Goal: Information Seeking & Learning: Learn about a topic

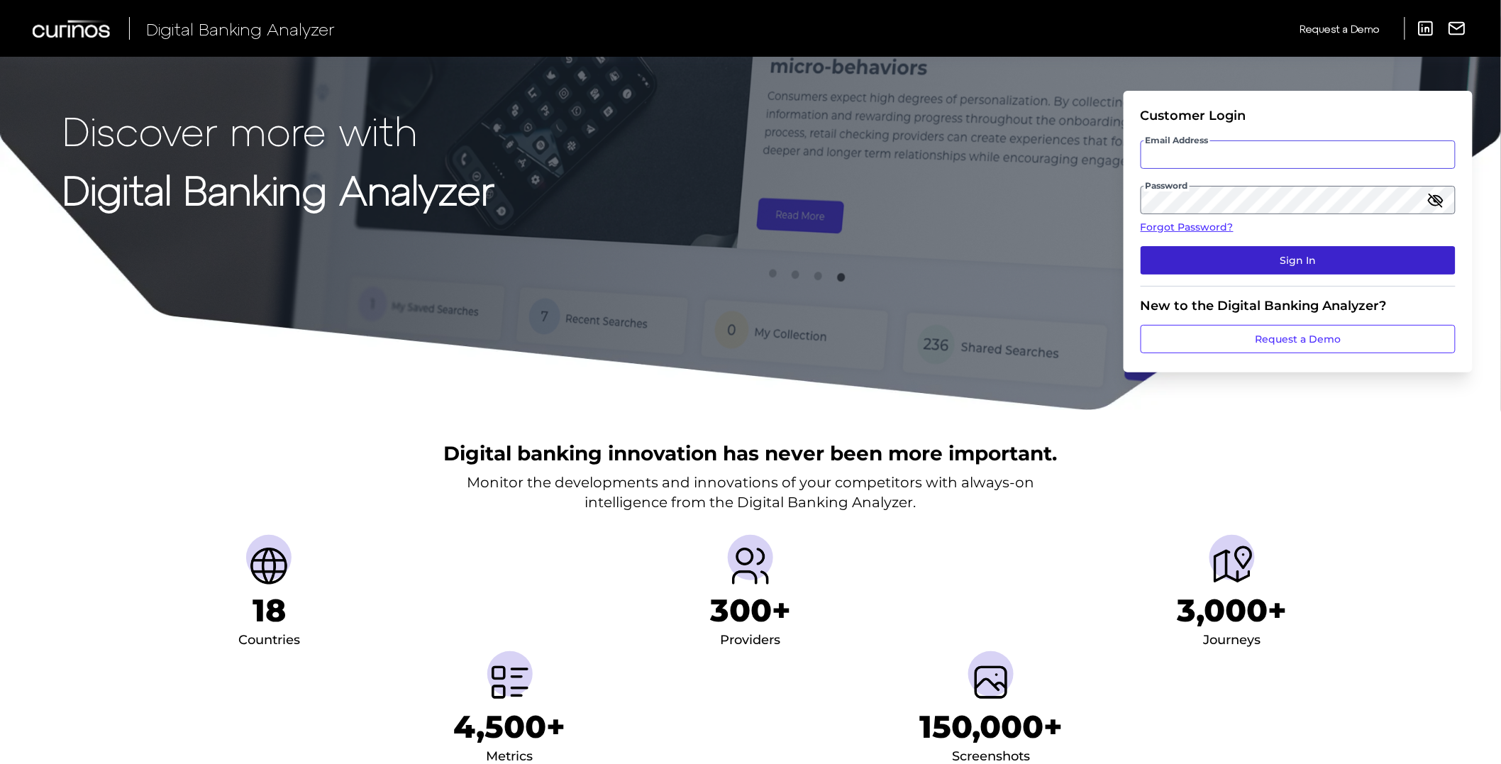
type input "[PERSON_NAME][EMAIL_ADDRESS][PERSON_NAME][DOMAIN_NAME]"
click at [1227, 260] on button "Sign In" at bounding box center [1298, 260] width 315 height 28
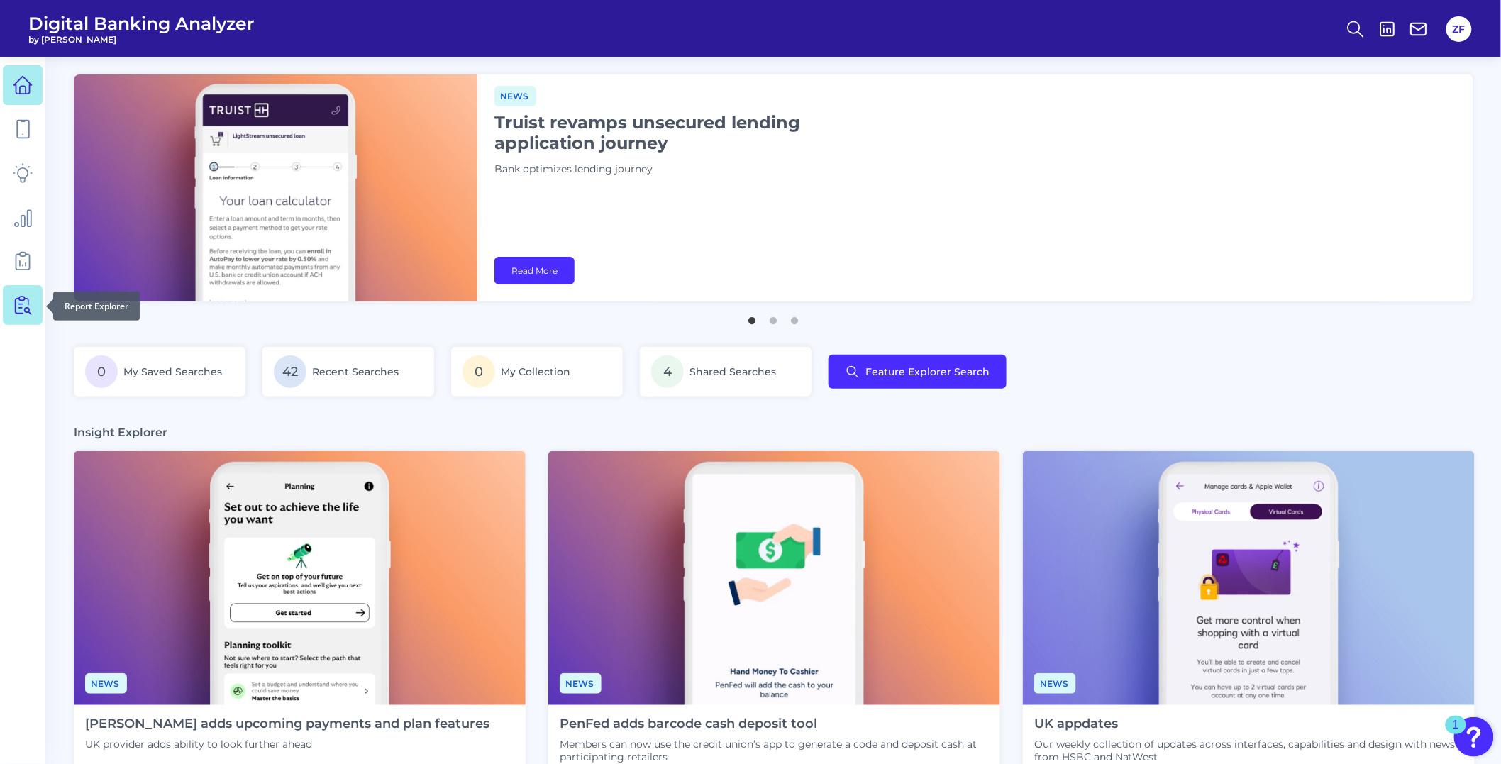
click at [23, 289] on link at bounding box center [23, 305] width 40 height 40
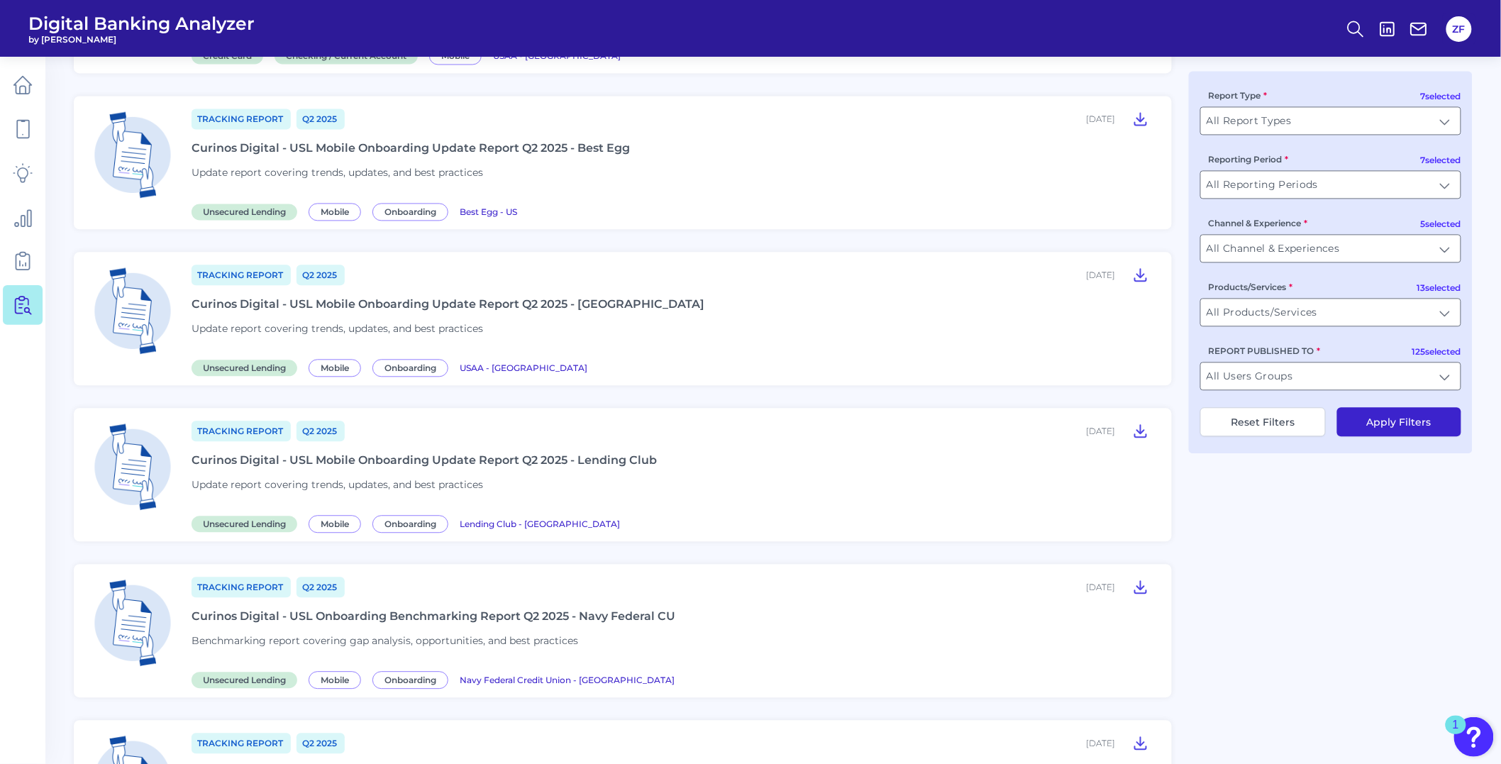
scroll to position [1182, 0]
click at [1364, 28] on icon at bounding box center [1356, 29] width 20 height 20
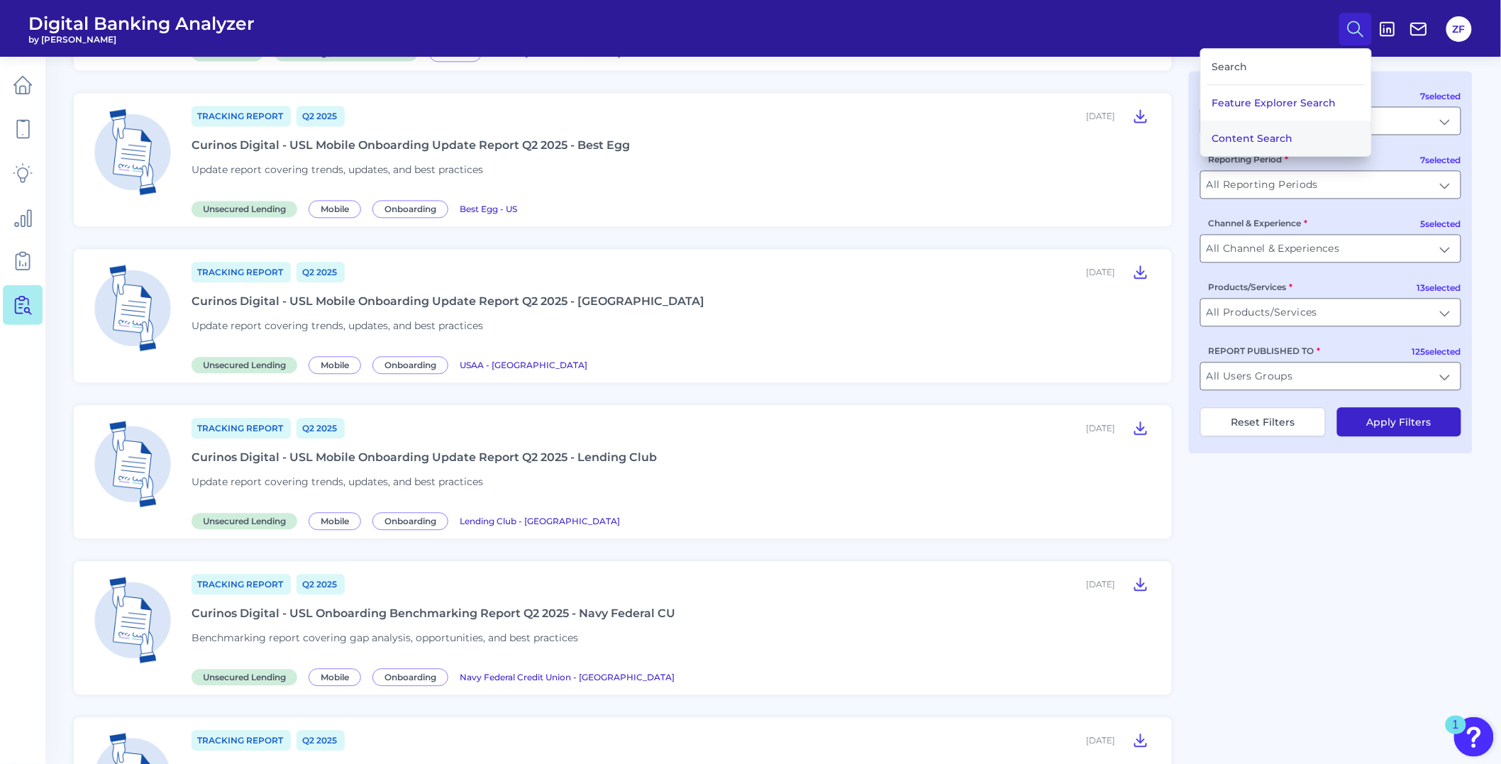
click at [1266, 136] on button "Content Search" at bounding box center [1286, 138] width 170 height 35
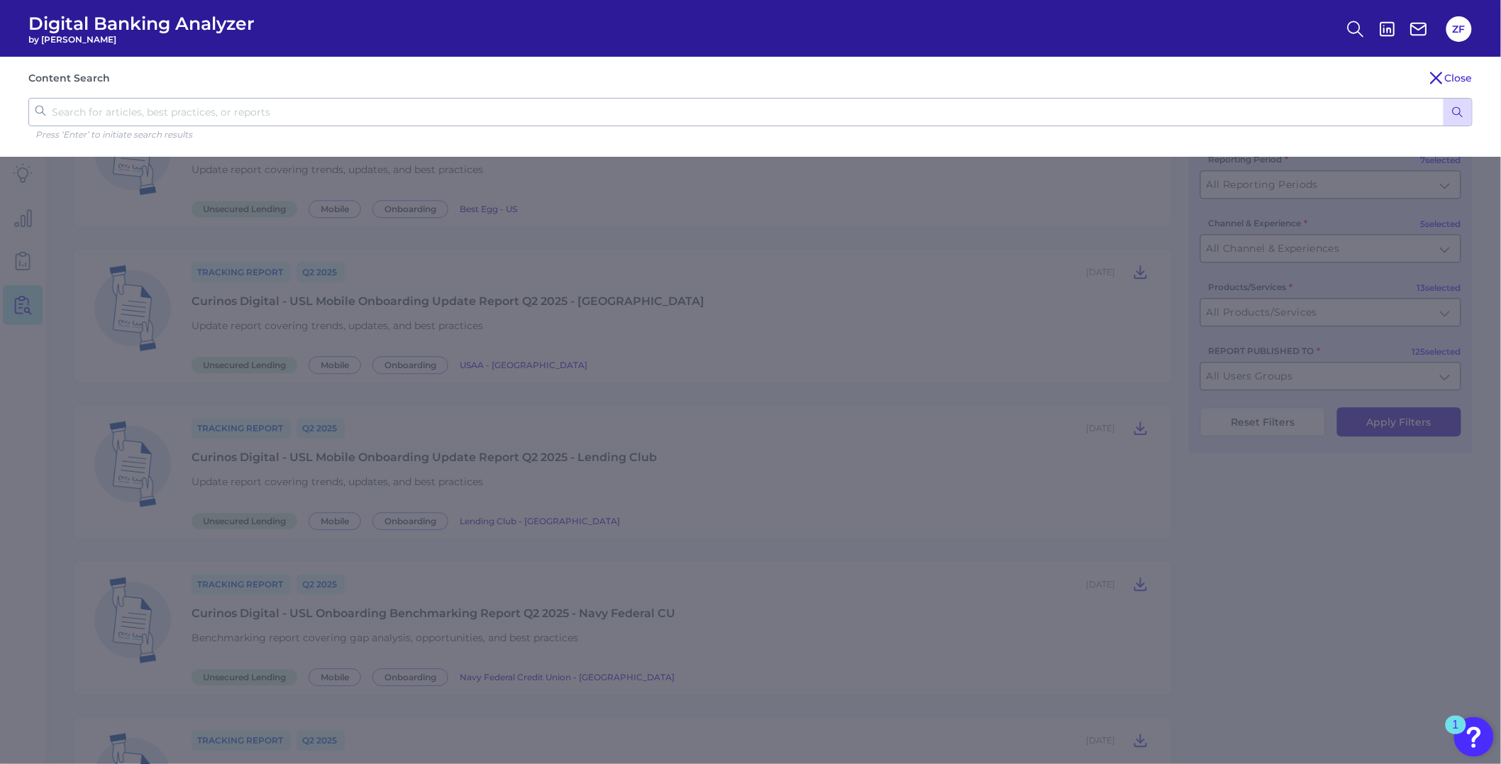
click at [634, 91] on div "Content Search Close Press ‘Enter’ to initiate search results" at bounding box center [750, 107] width 1501 height 100
click at [635, 105] on input "text" at bounding box center [750, 112] width 1445 height 28
type input "search"
click button "submit" at bounding box center [1458, 112] width 28 height 27
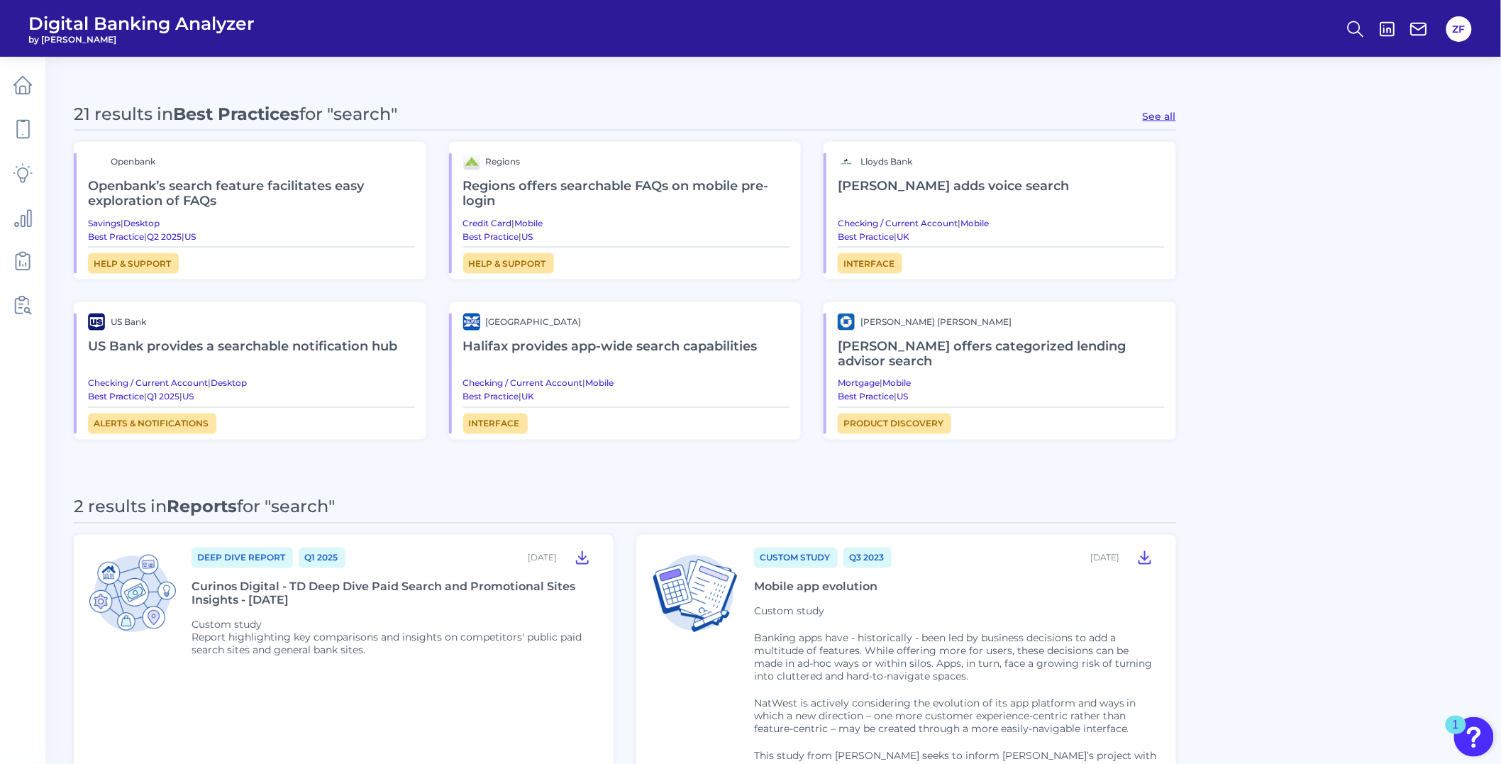
scroll to position [762, 0]
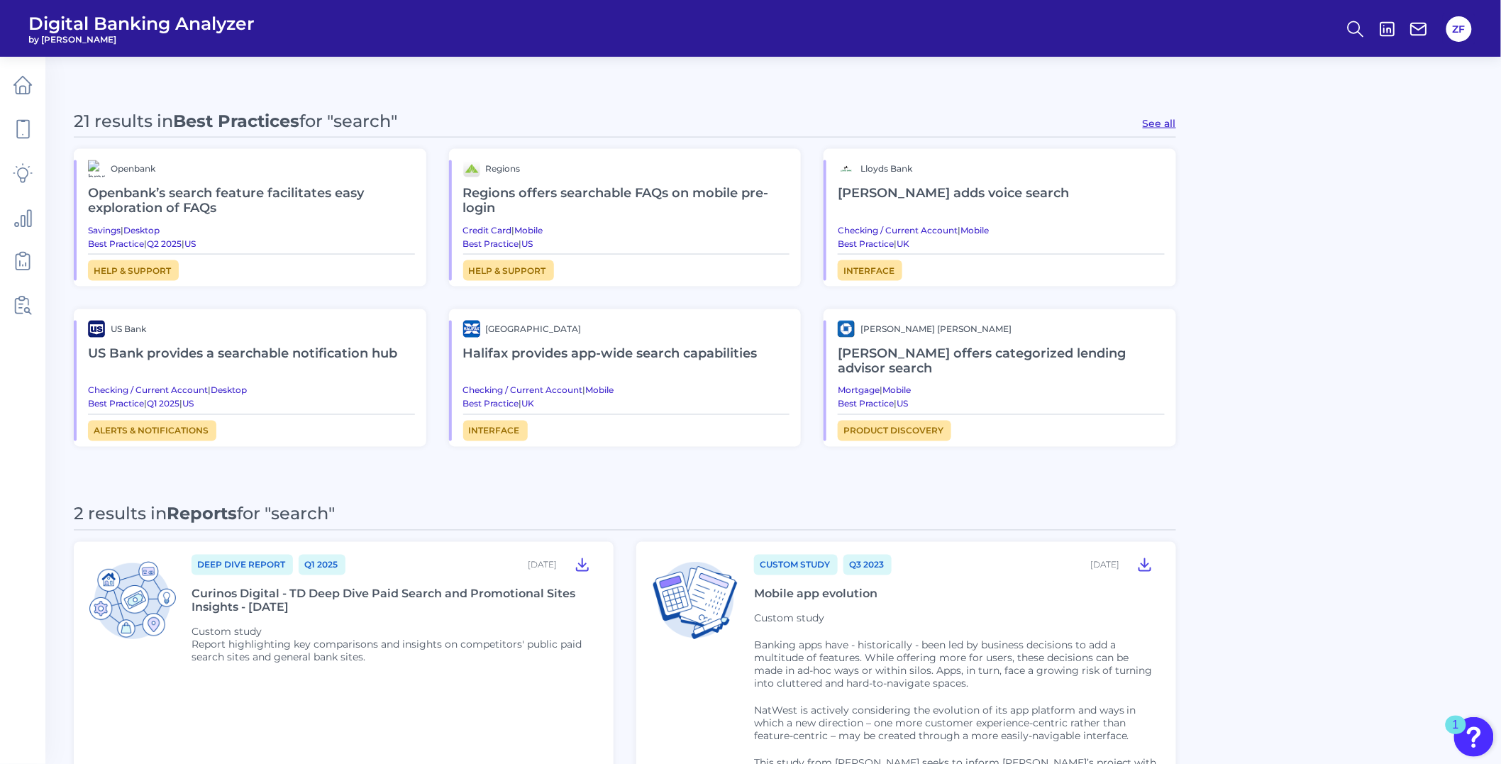
click at [1149, 124] on button "See all" at bounding box center [1159, 123] width 33 height 13
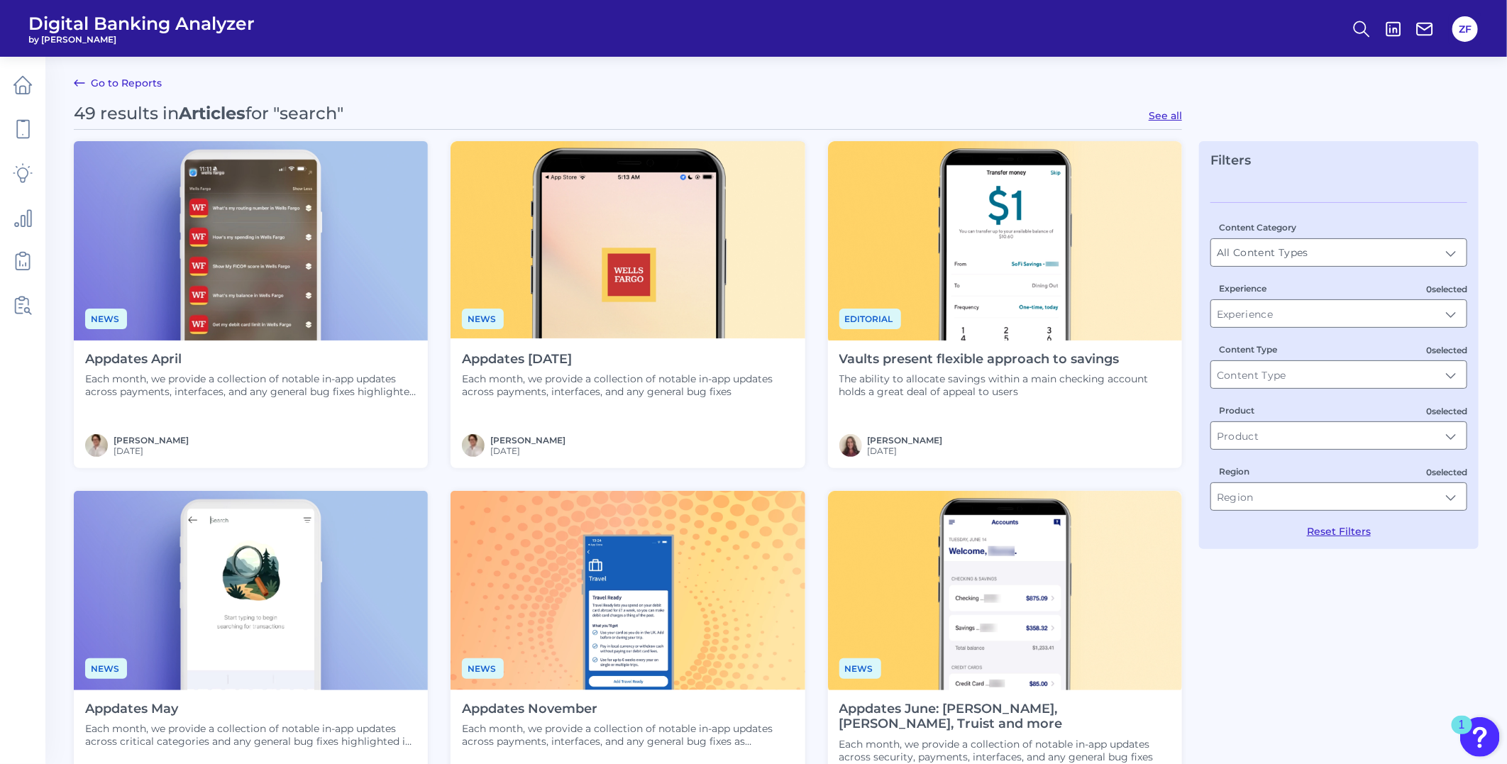
type input "Best Practices"
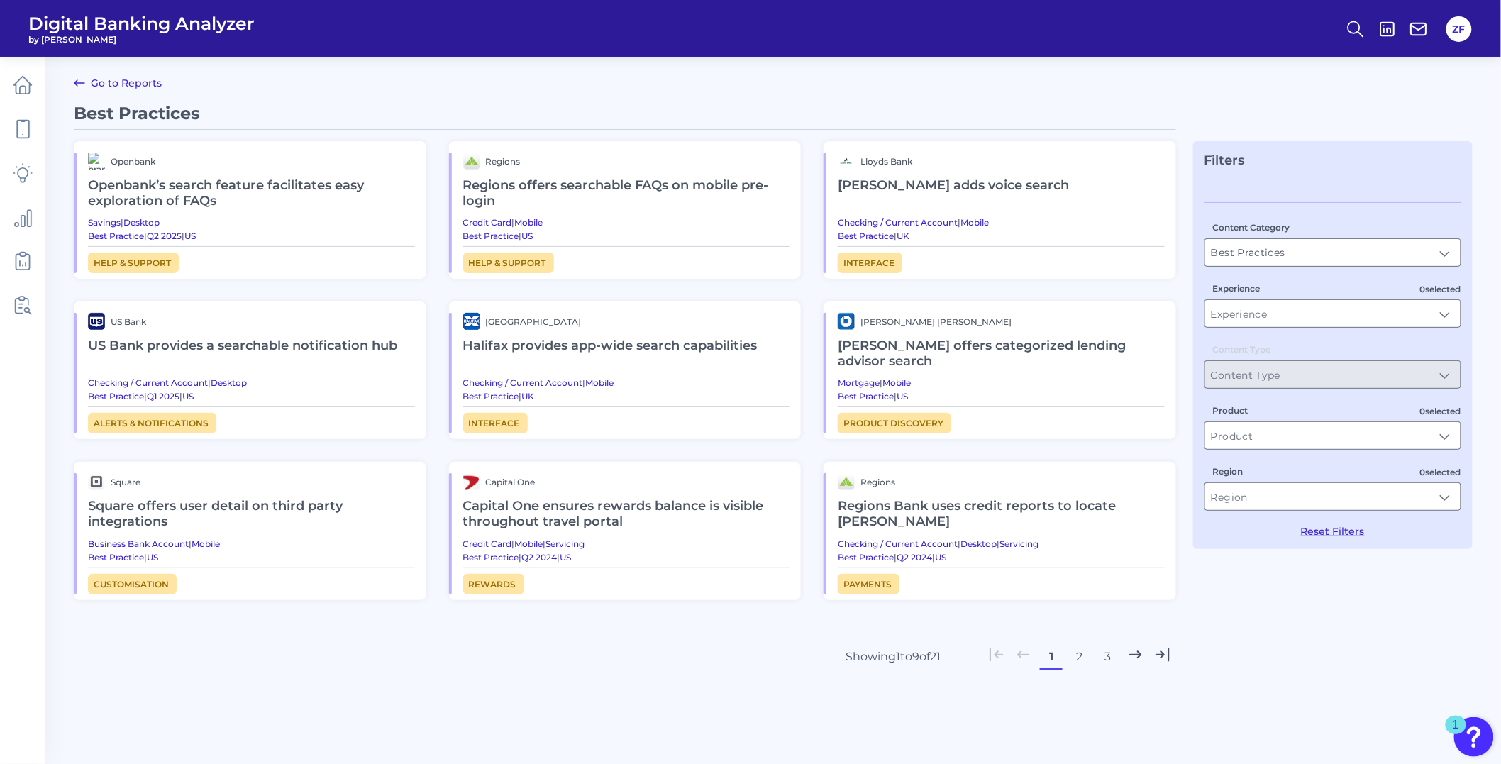
drag, startPoint x: 661, startPoint y: 348, endPoint x: 555, endPoint y: 620, distance: 292.5
click at [555, 620] on div "Best Practices Openbank Openbank’s search feature facilitates easy exploration …" at bounding box center [625, 408] width 1103 height 611
click at [624, 337] on h2 "Halifax provides app-wide search capabilities" at bounding box center [626, 346] width 327 height 33
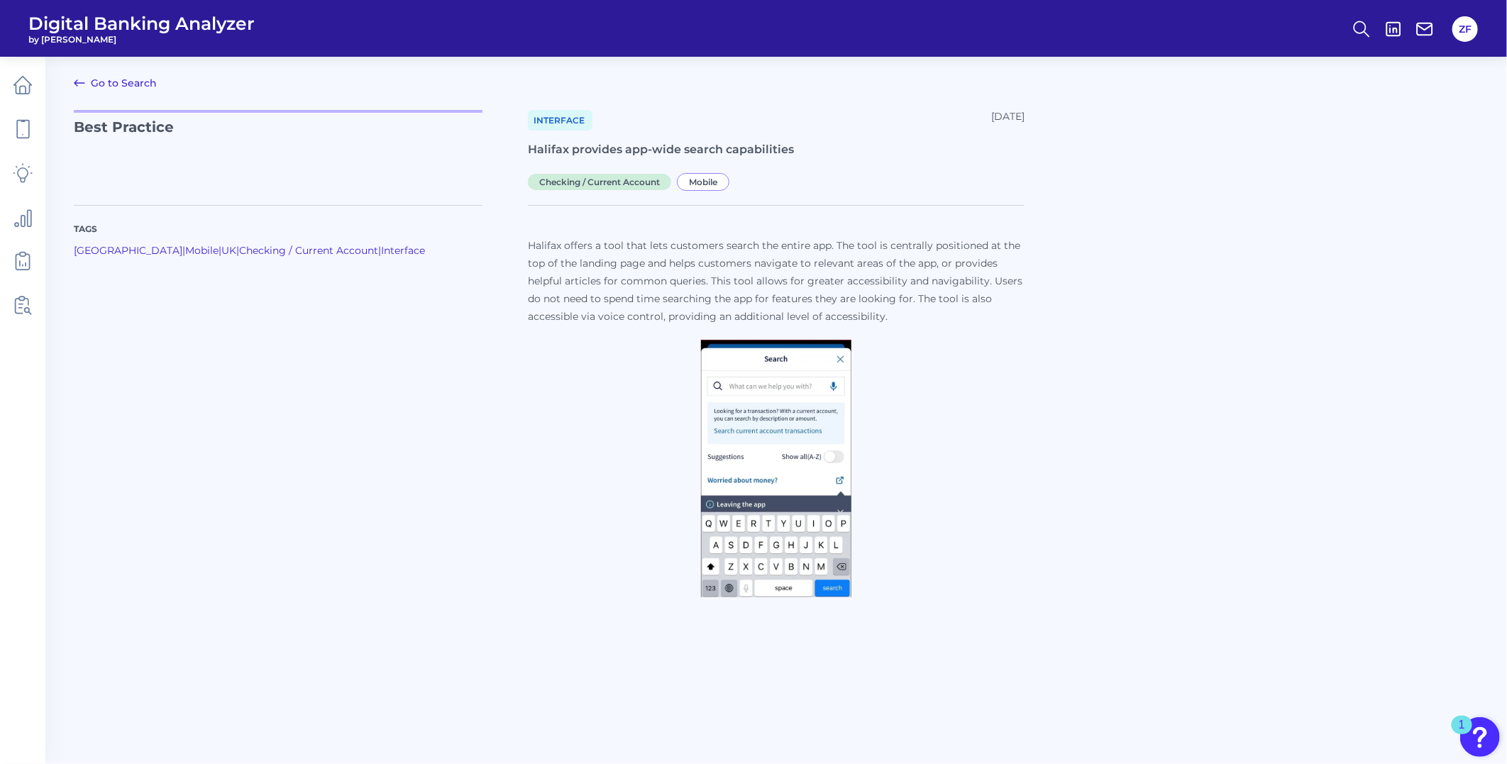
click at [83, 74] on icon at bounding box center [79, 82] width 17 height 17
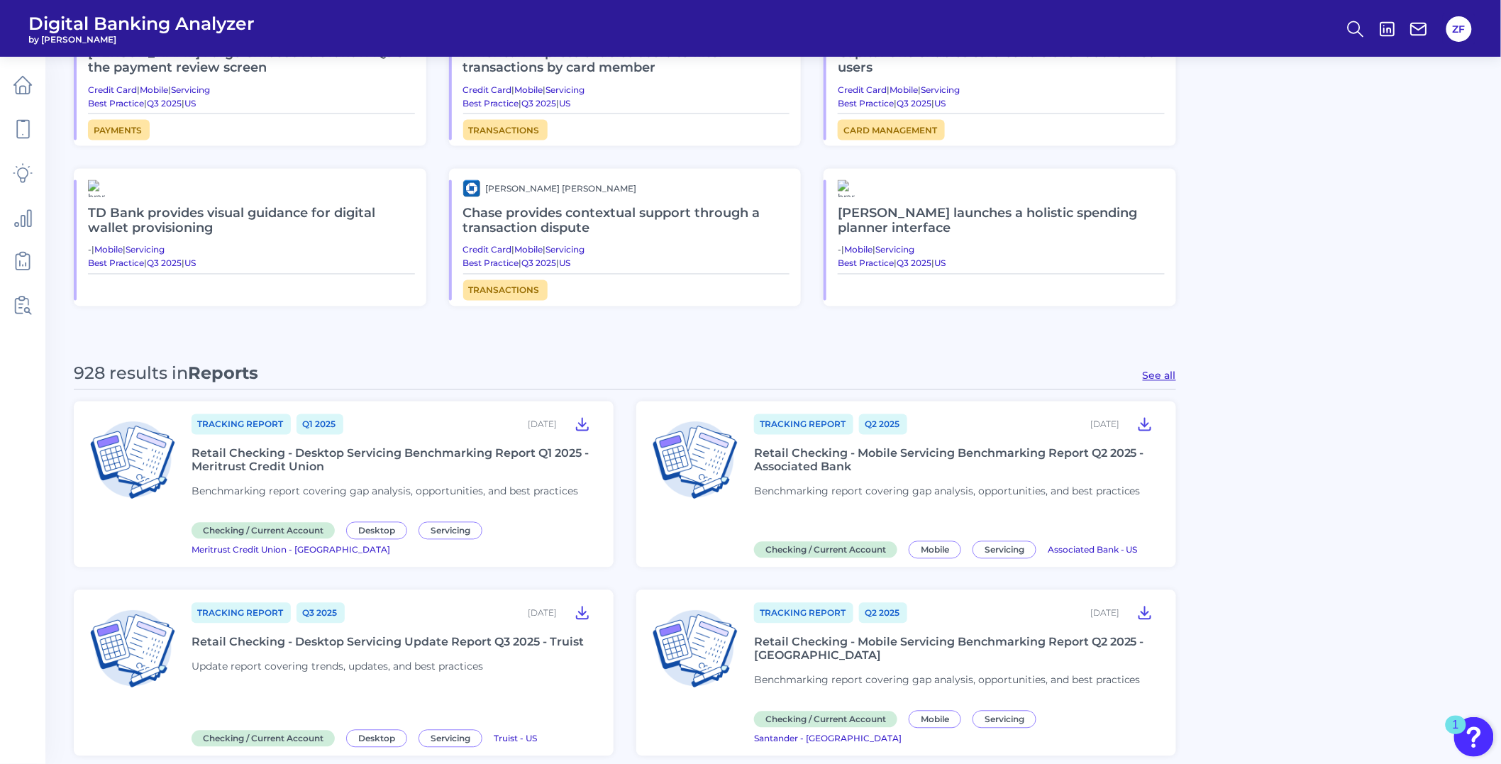
scroll to position [1103, 0]
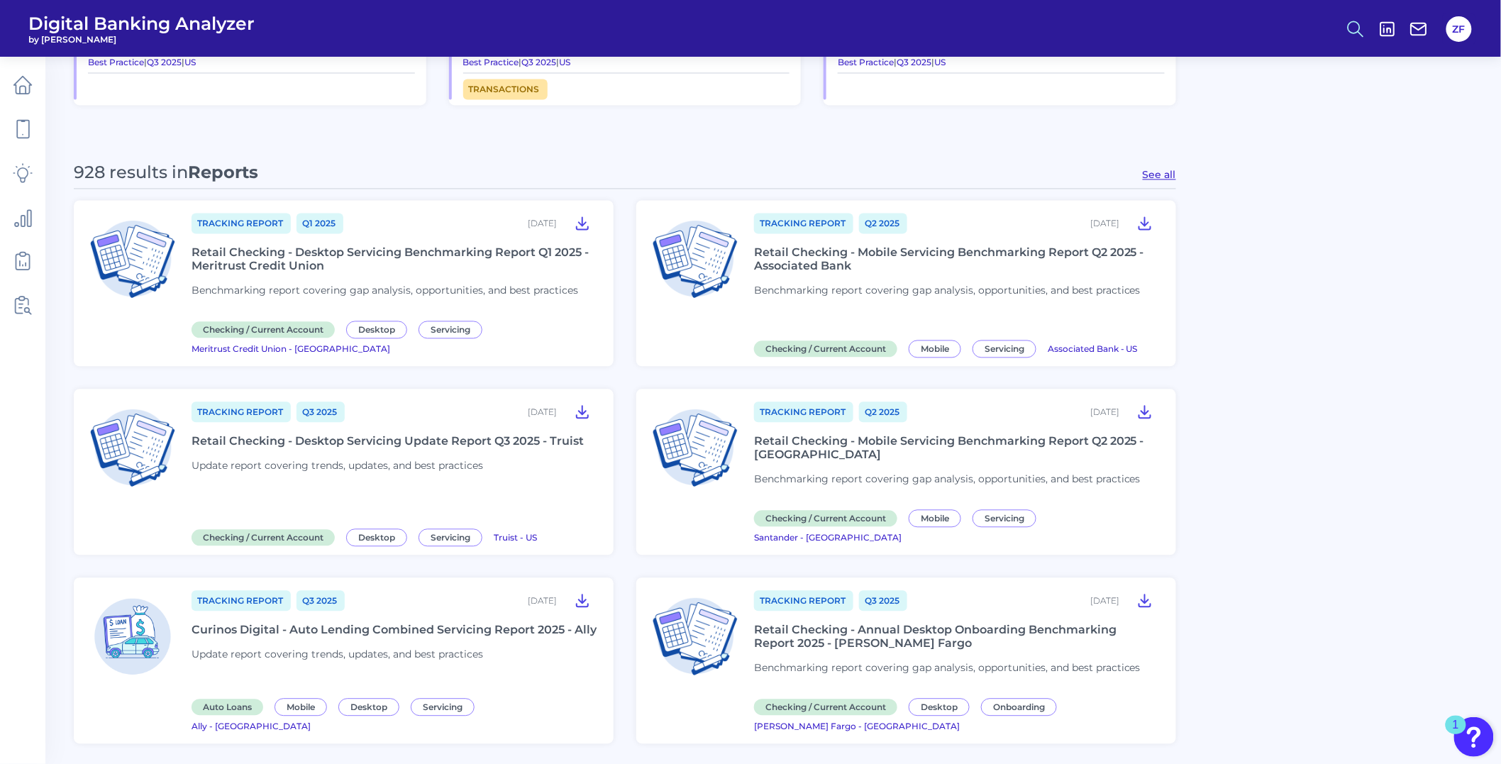
click at [1364, 27] on icon at bounding box center [1356, 29] width 20 height 20
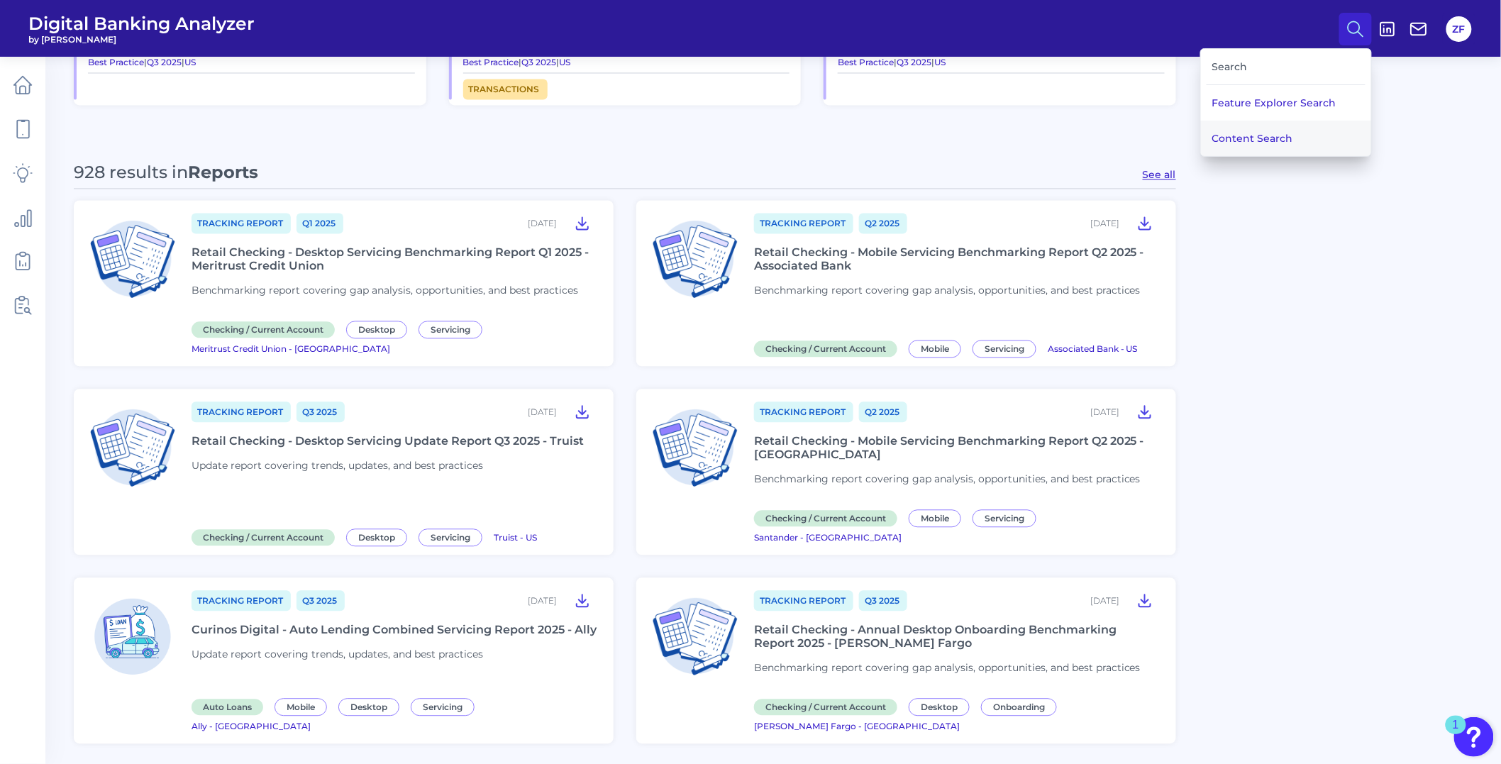
click at [1293, 126] on button "Content Search" at bounding box center [1286, 138] width 170 height 35
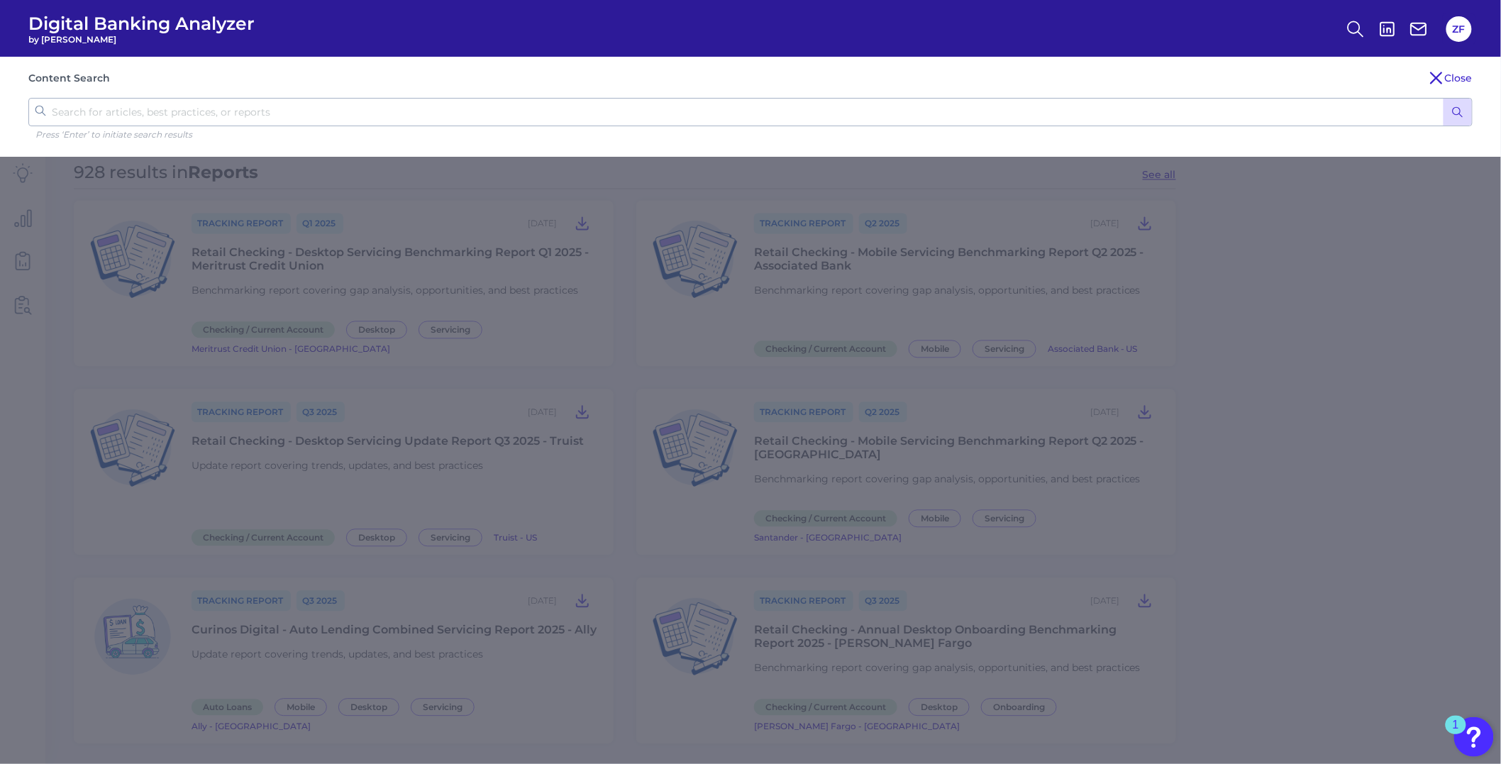
click at [910, 115] on input "text" at bounding box center [750, 112] width 1445 height 28
type input "search"
click at [1444, 99] on button "submit" at bounding box center [1458, 112] width 28 height 27
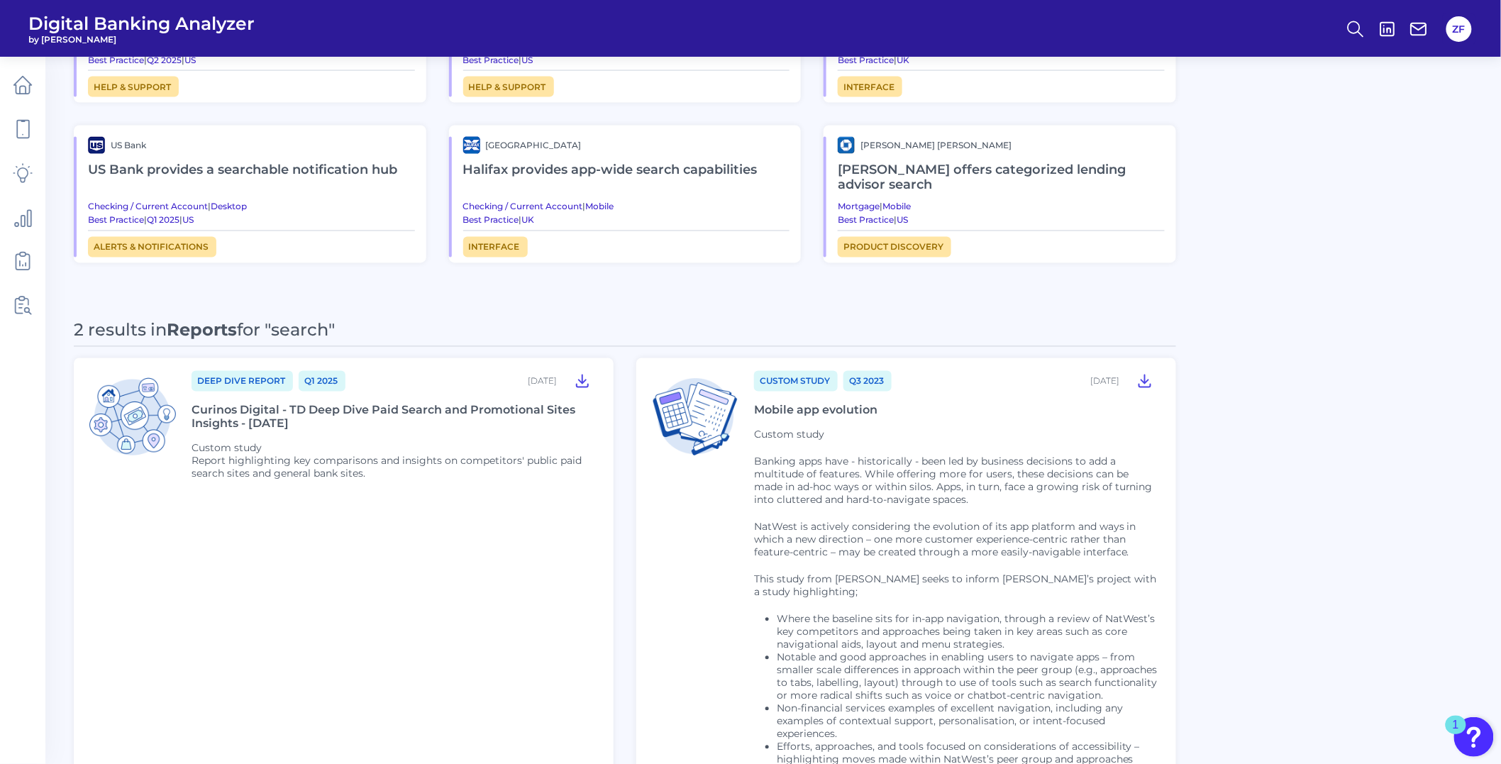
scroll to position [630, 0]
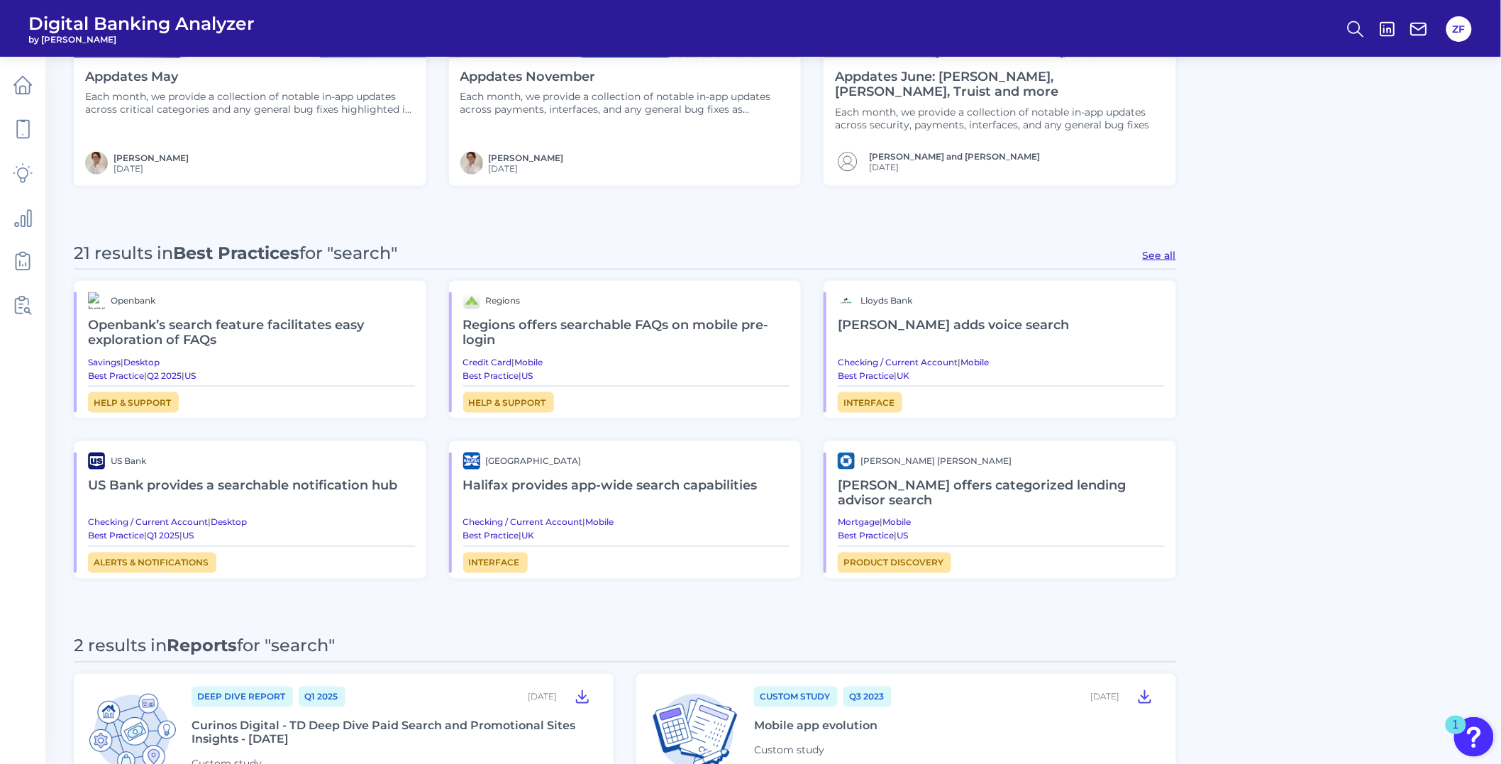
click at [1164, 244] on div "21 results in Best Practices for "search" See all" at bounding box center [625, 256] width 1103 height 27
click at [1166, 252] on button "See all" at bounding box center [1159, 255] width 33 height 13
type input "Best Practices"
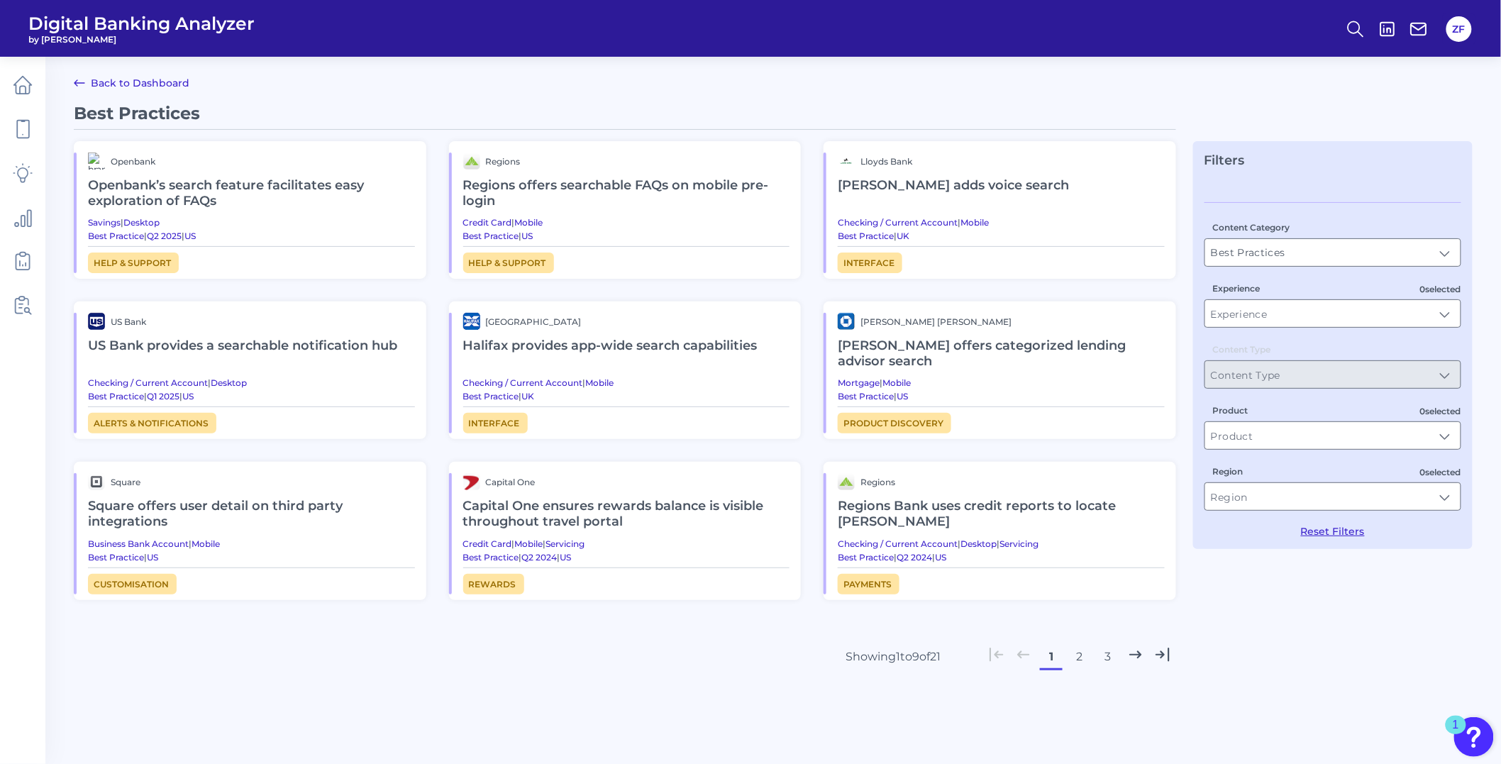
click at [362, 194] on h2 "Openbank’s search feature facilitates easy exploration of FAQs" at bounding box center [251, 194] width 327 height 48
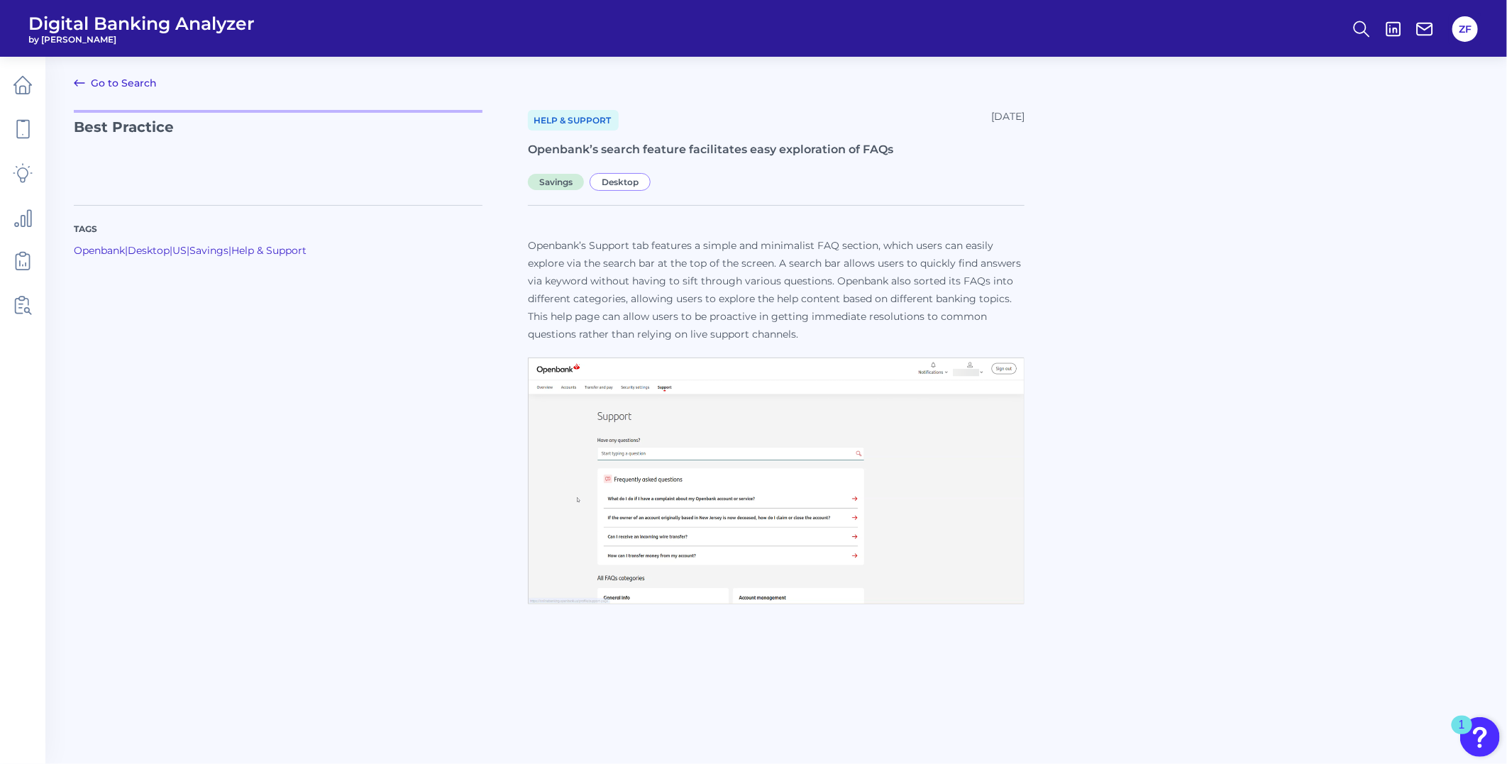
click at [87, 81] on icon at bounding box center [79, 82] width 17 height 17
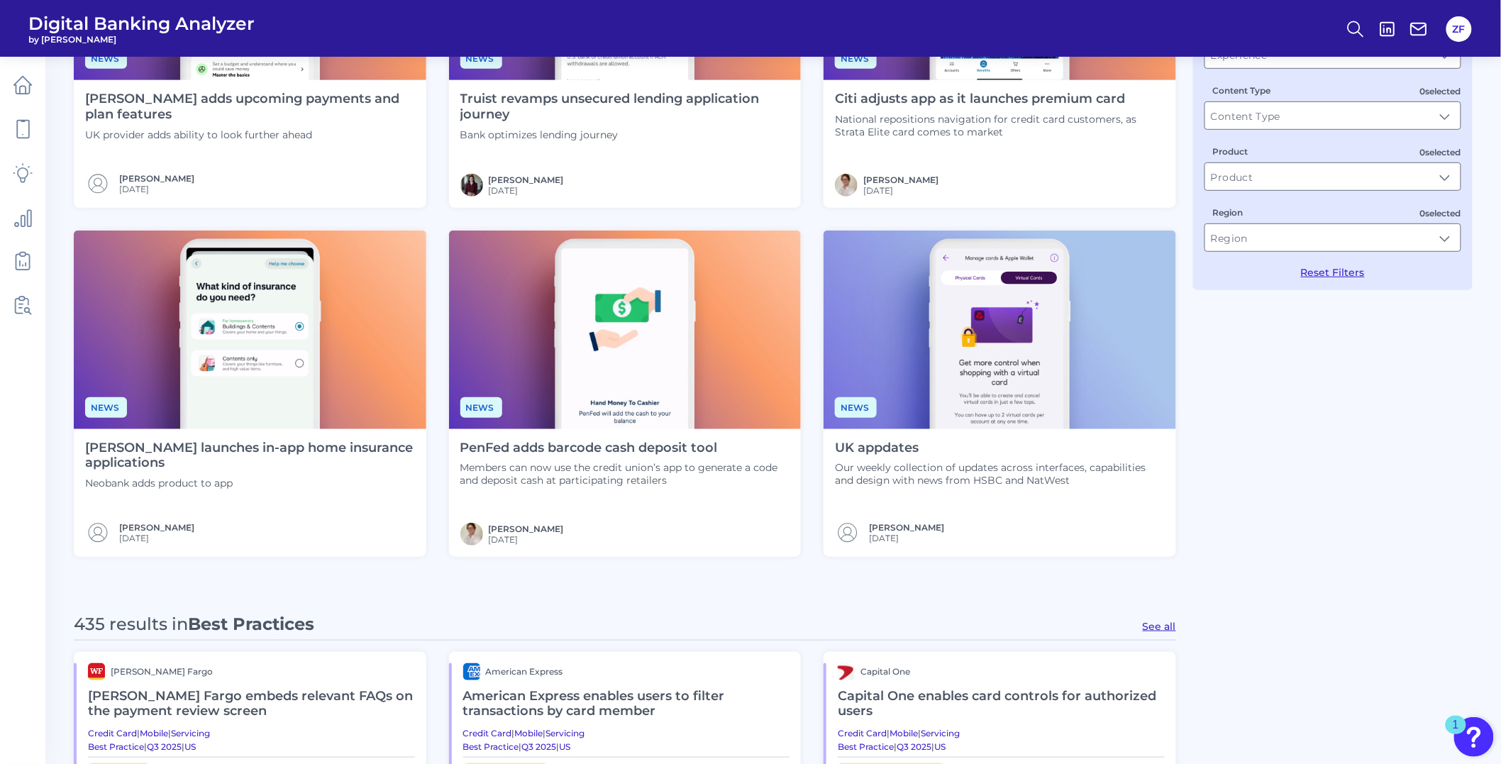
scroll to position [551, 0]
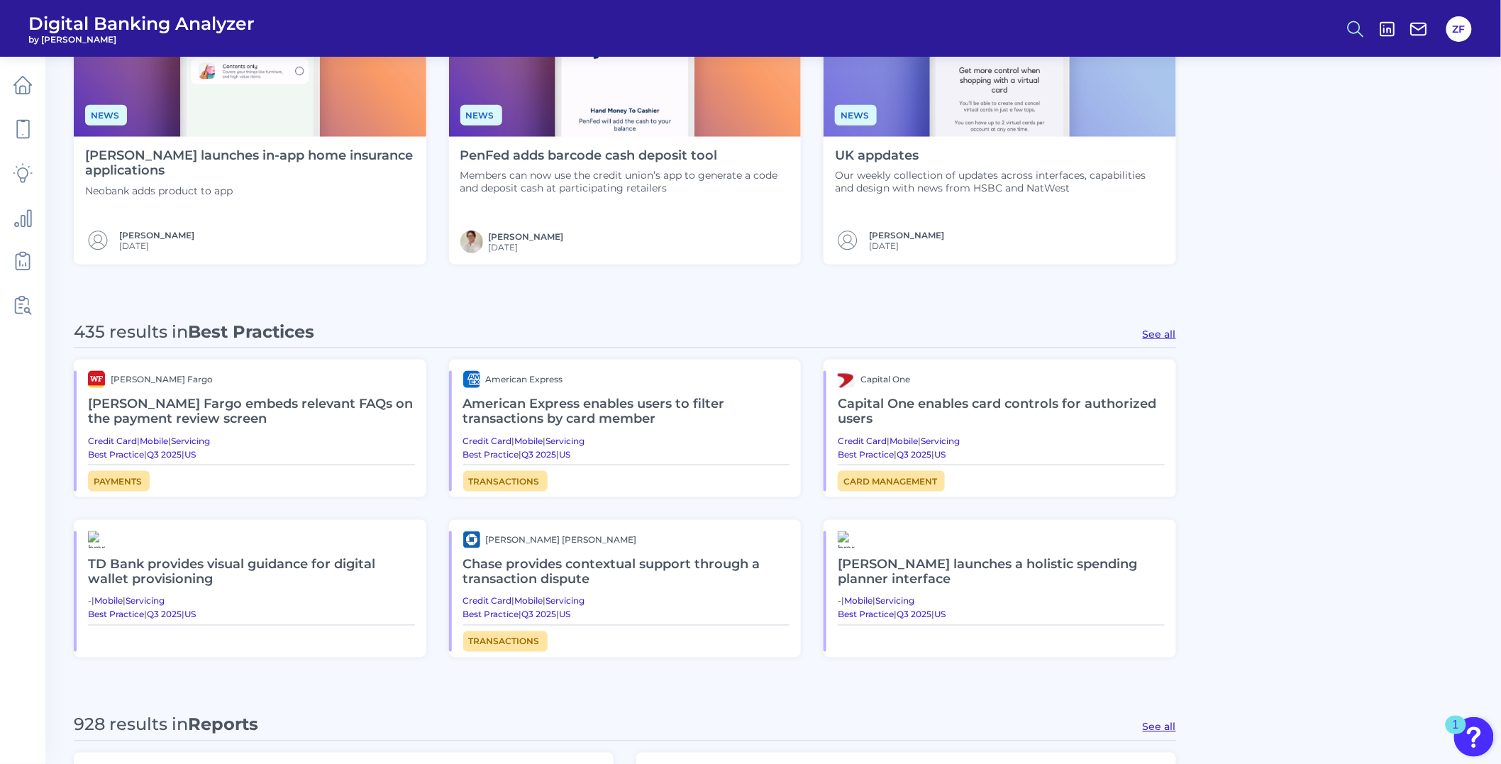
click at [1349, 19] on icon at bounding box center [1356, 29] width 20 height 20
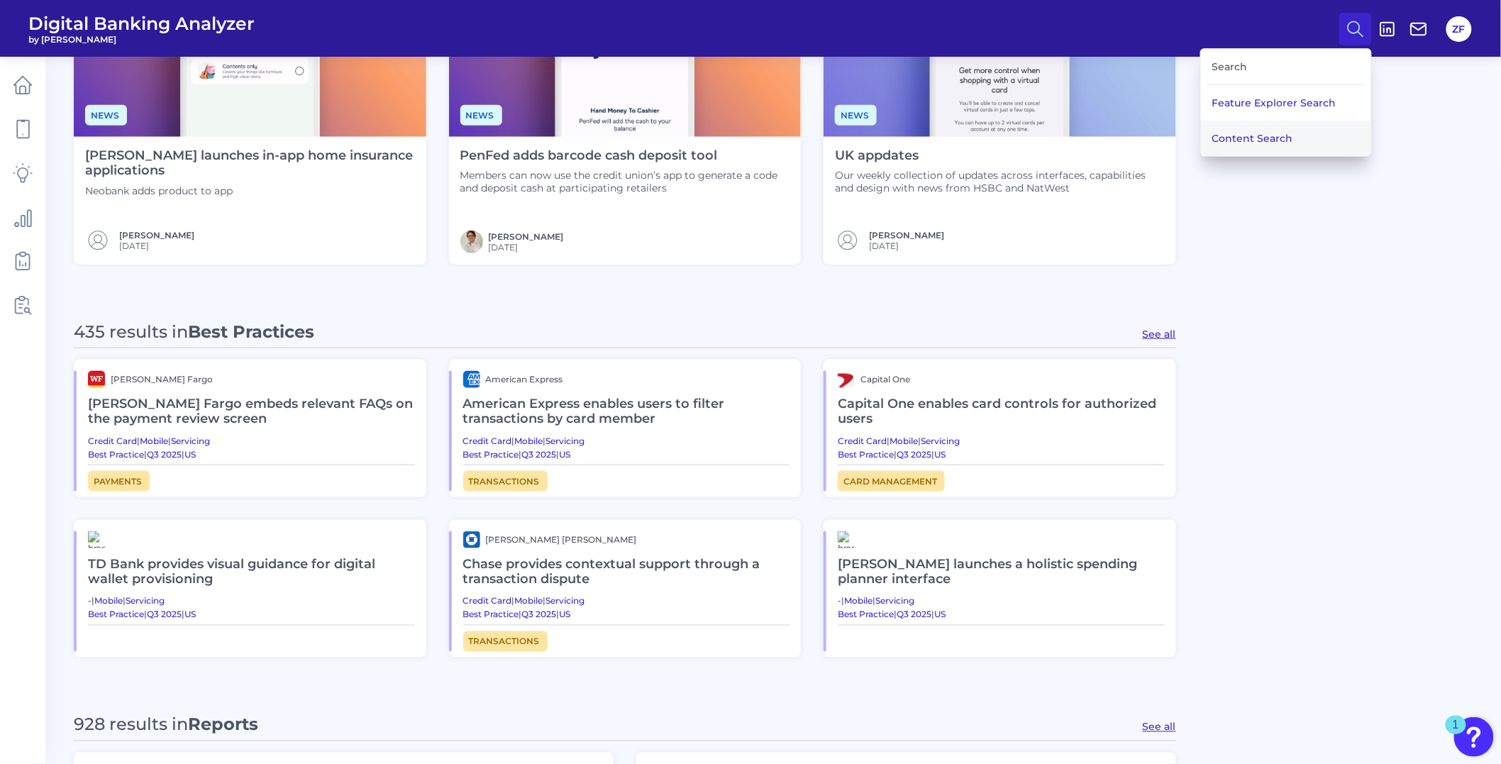
click at [1254, 133] on button "Content Search" at bounding box center [1286, 138] width 170 height 35
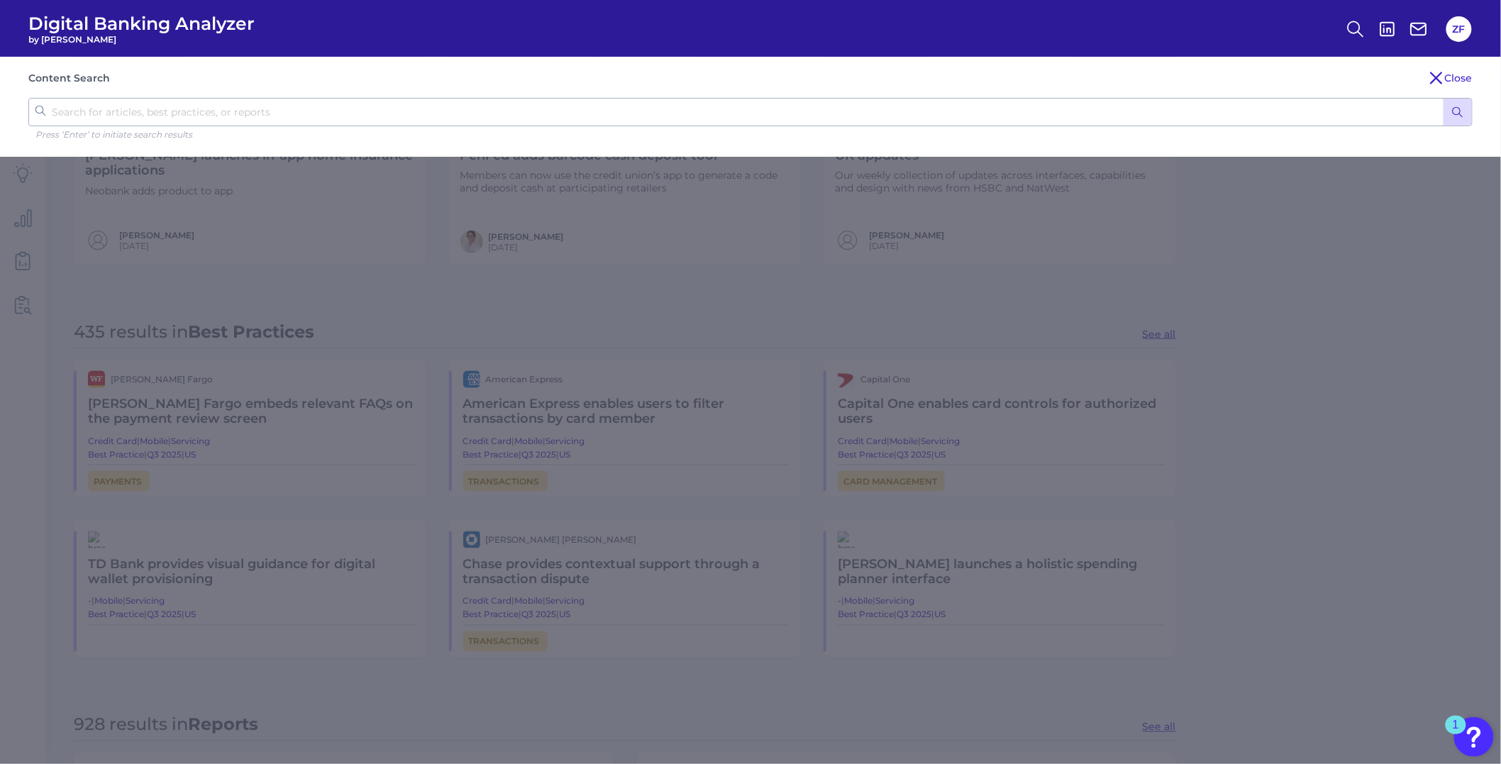
click at [720, 104] on input "text" at bounding box center [750, 112] width 1445 height 28
type input "search"
click at [1444, 99] on button "submit" at bounding box center [1458, 112] width 28 height 27
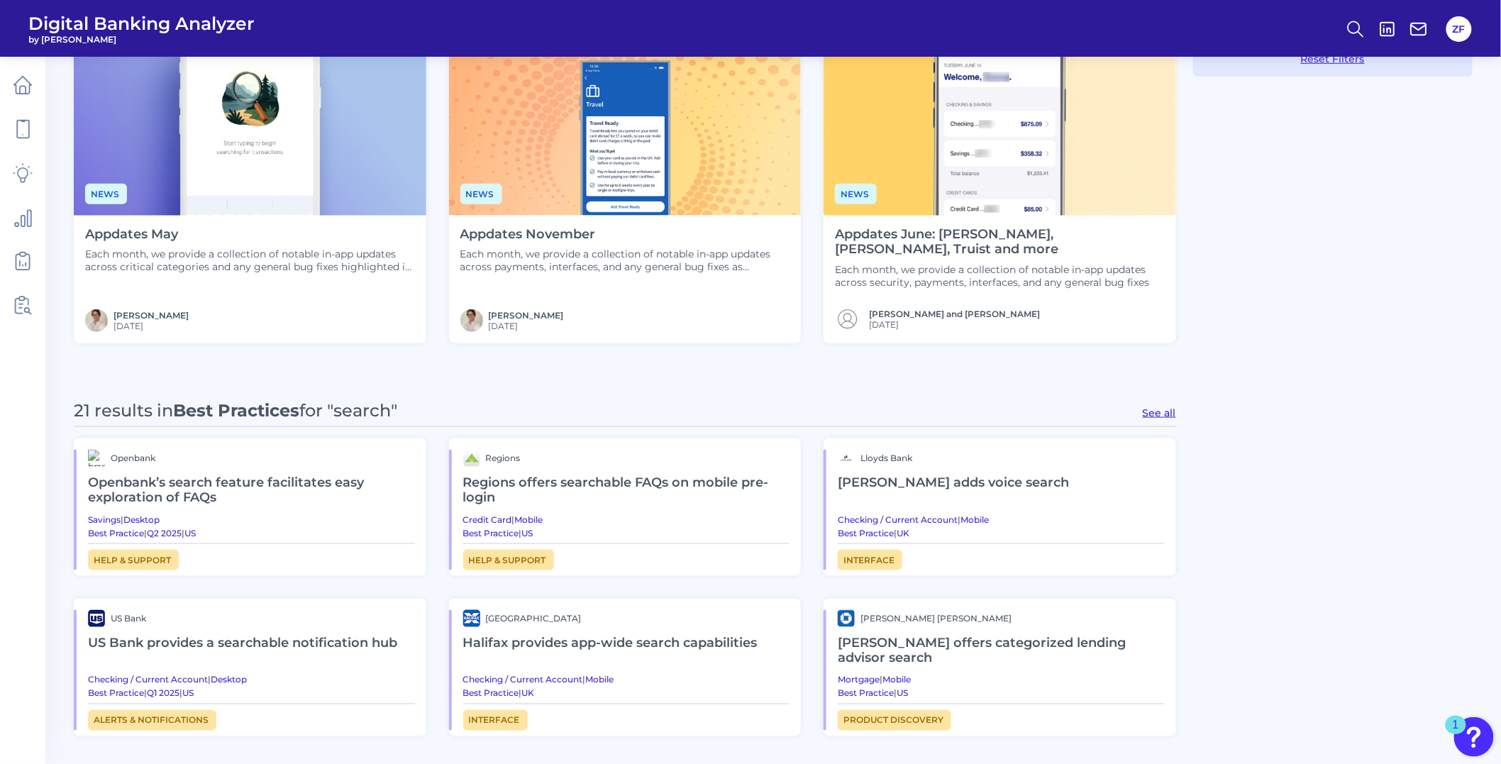
scroll to position [630, 0]
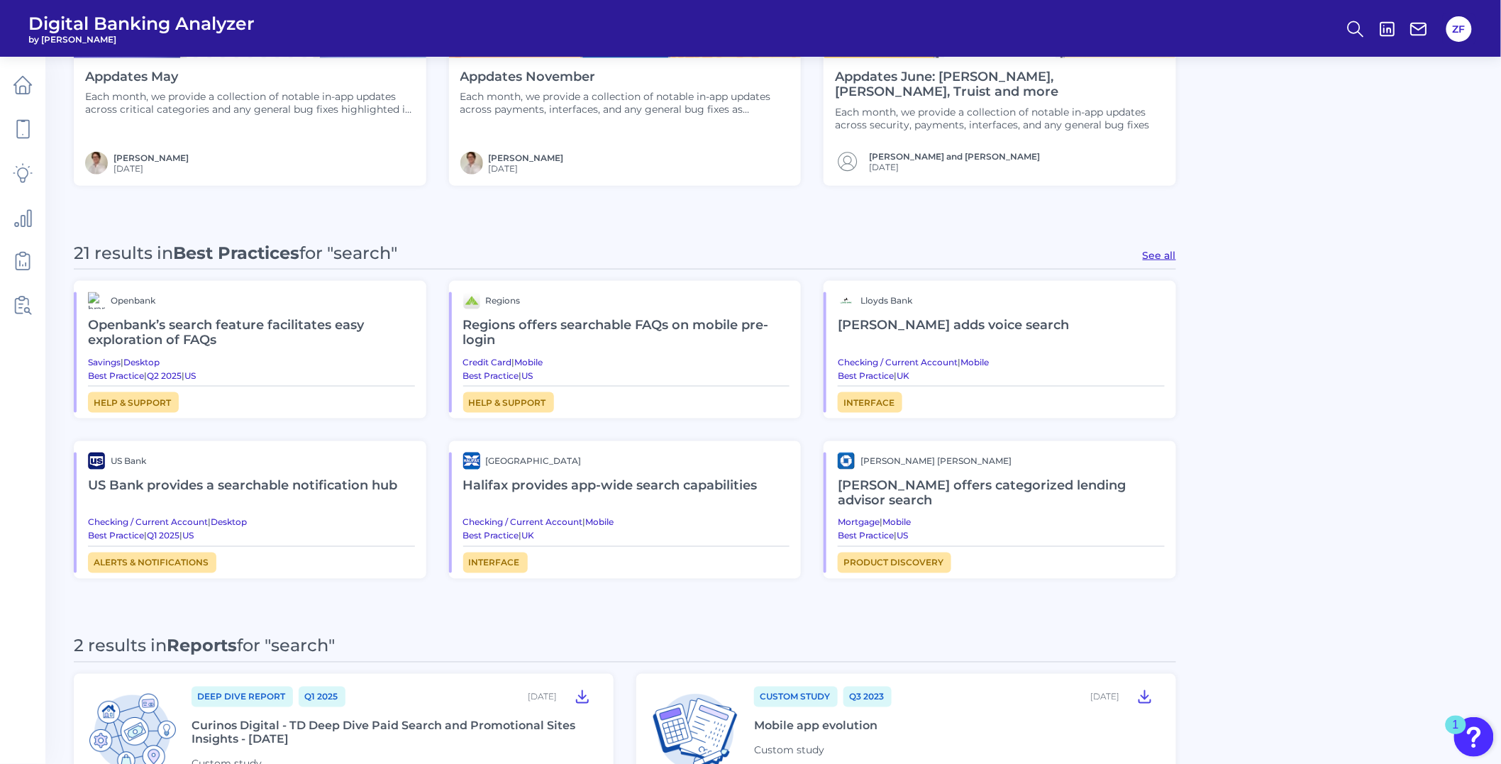
click at [1171, 250] on button "See all" at bounding box center [1159, 255] width 33 height 13
type input "Best Practices"
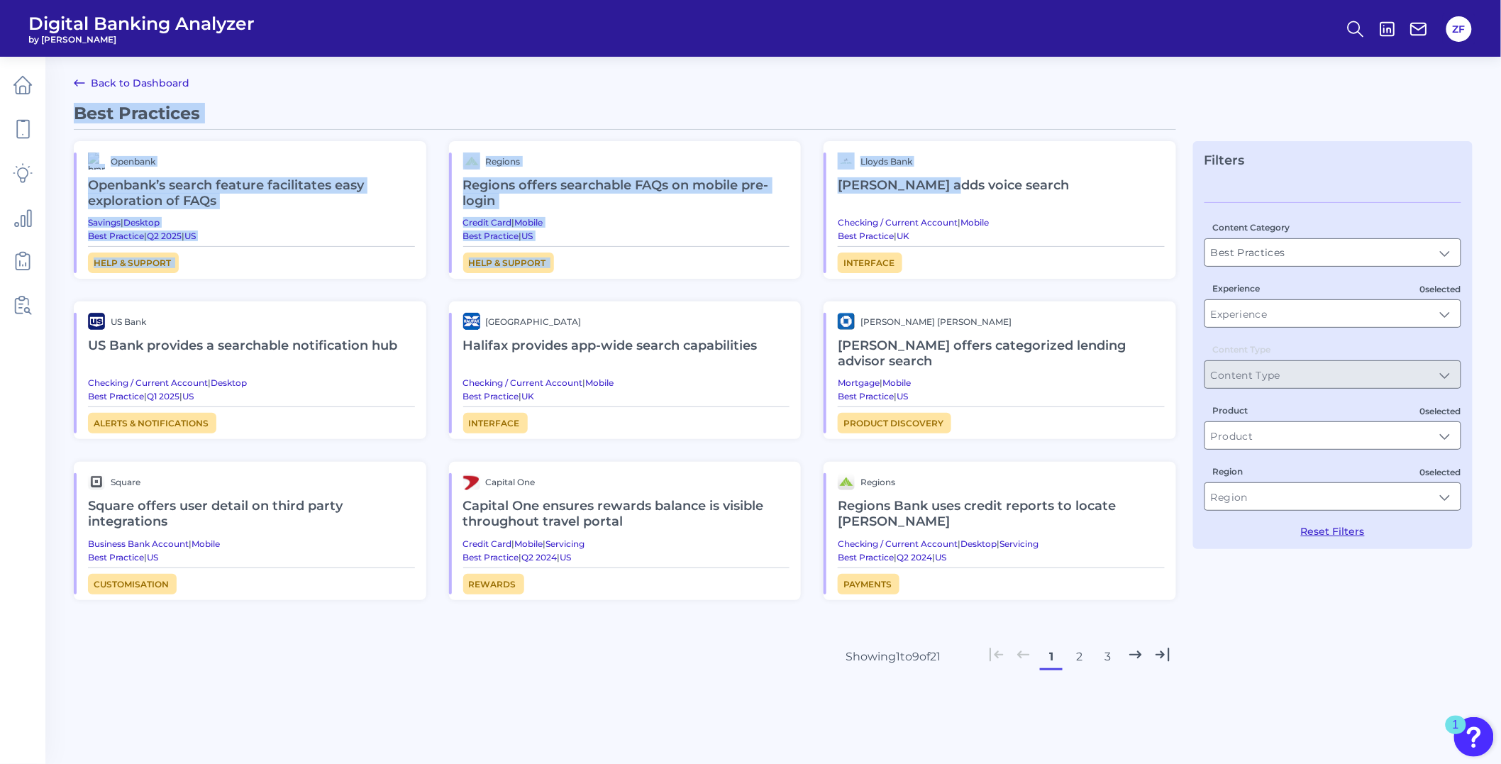
drag, startPoint x: 937, startPoint y: 185, endPoint x: 1020, endPoint y: 101, distance: 118.4
click at [1020, 101] on main "Back to Dashboard Best Practices Openbank Openbank’s search feature facilitates…" at bounding box center [750, 396] width 1501 height 792
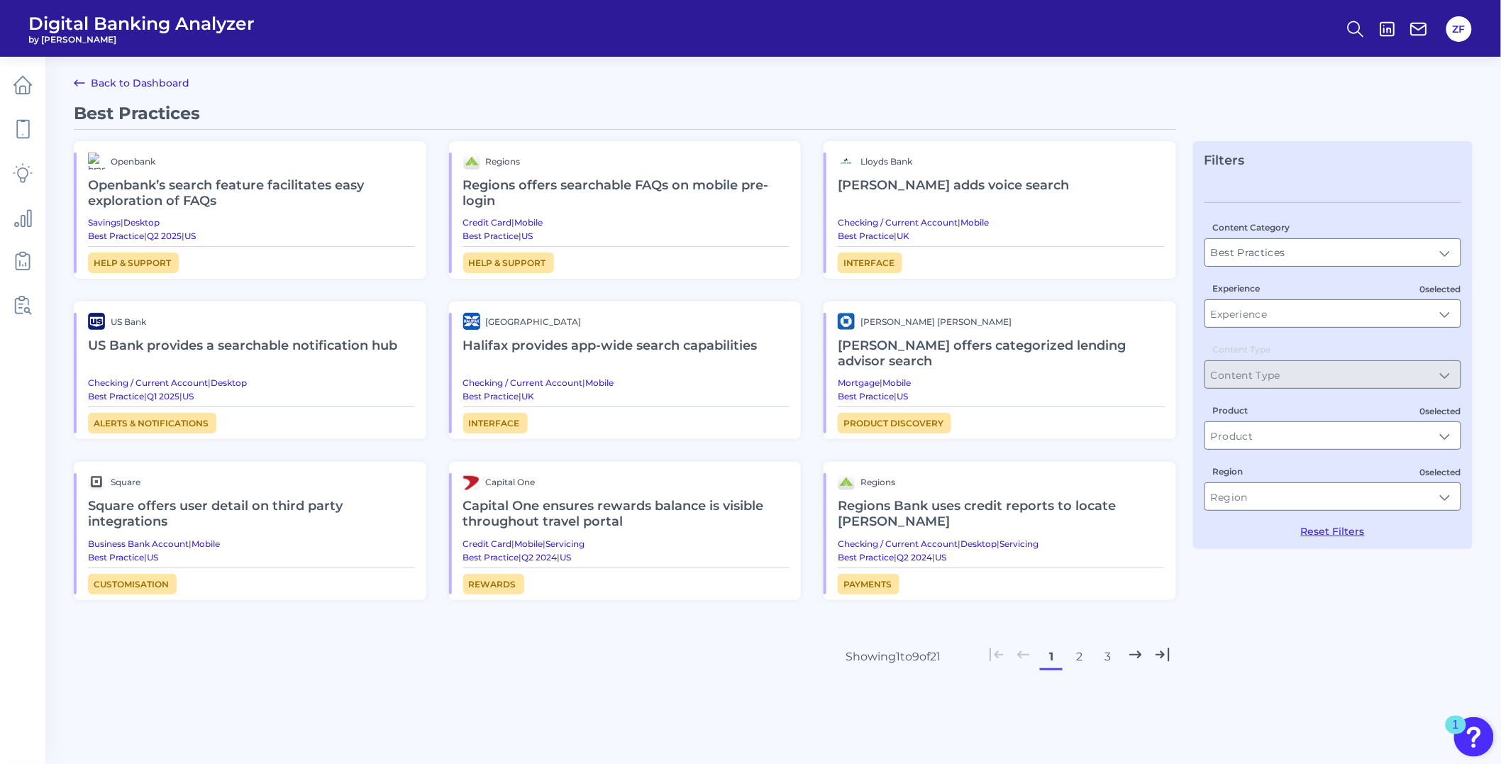
drag, startPoint x: 983, startPoint y: 189, endPoint x: 962, endPoint y: 111, distance: 80.7
click at [962, 111] on div "Best Practices" at bounding box center [625, 116] width 1103 height 27
click at [946, 181] on h2 "[PERSON_NAME] adds voice search" at bounding box center [1001, 186] width 327 height 33
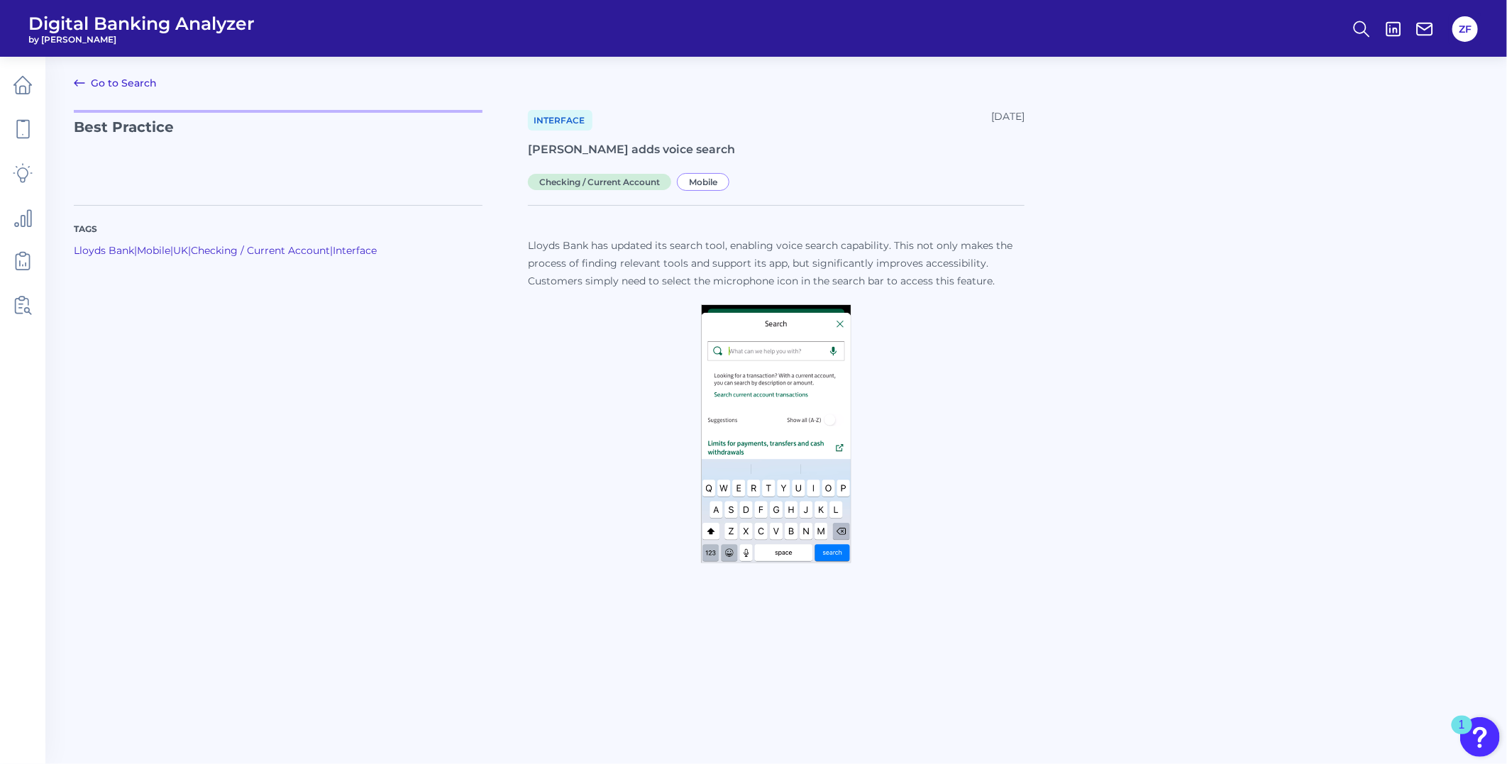
click at [101, 87] on link "Go to Search" at bounding box center [115, 82] width 83 height 17
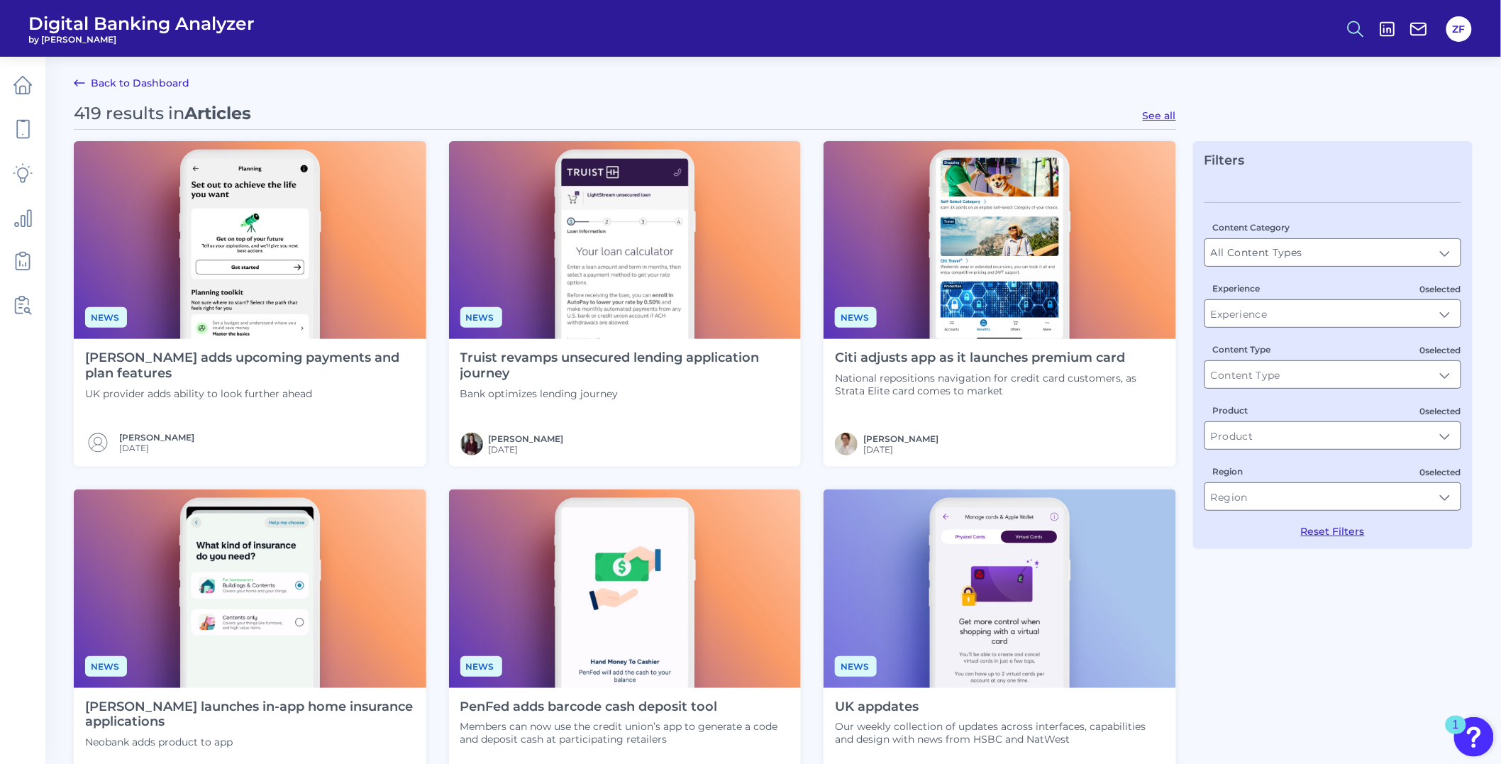
click at [1366, 31] on button at bounding box center [1356, 29] width 33 height 33
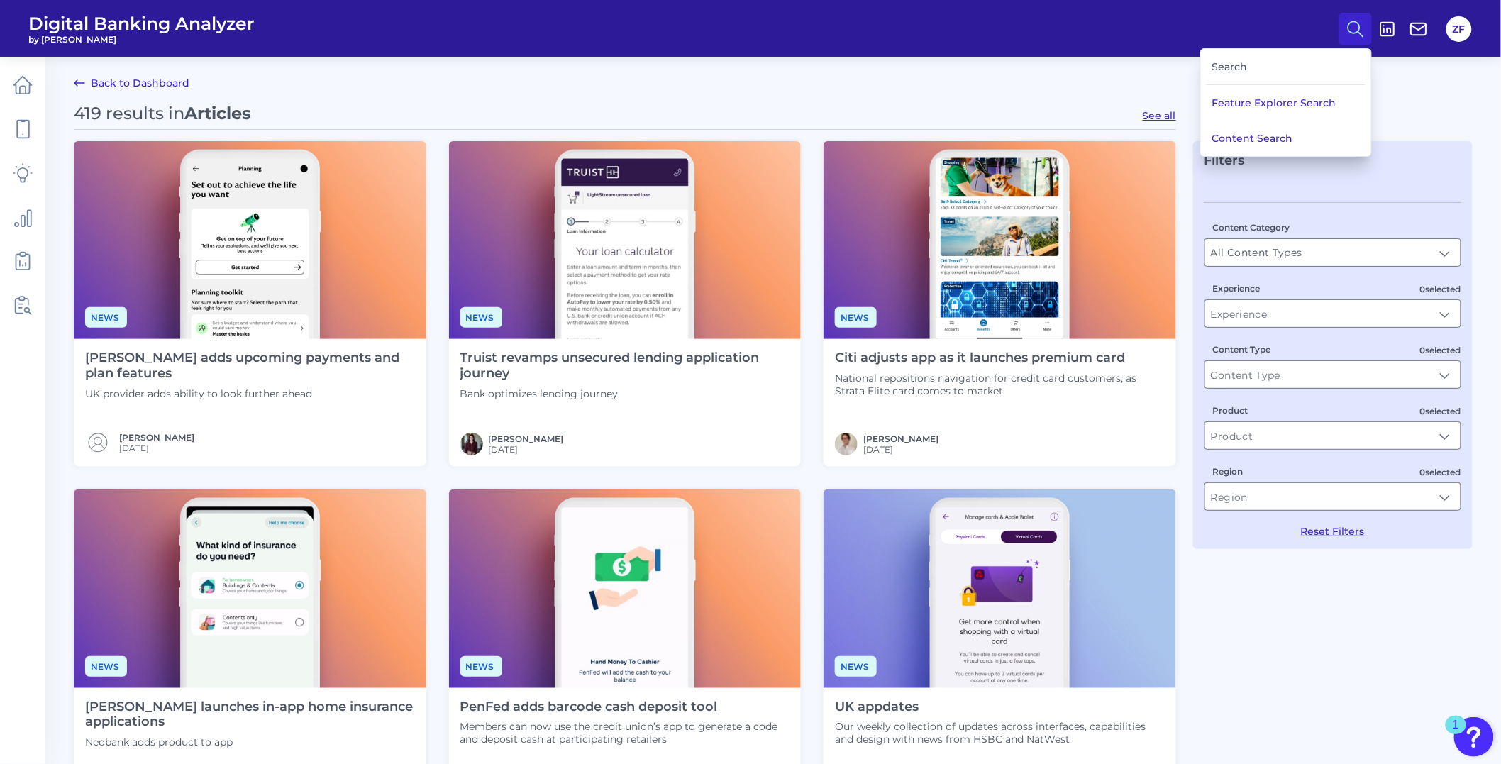
click at [1297, 55] on div "Search" at bounding box center [1286, 67] width 159 height 36
click at [1288, 128] on button "Content Search" at bounding box center [1286, 138] width 170 height 35
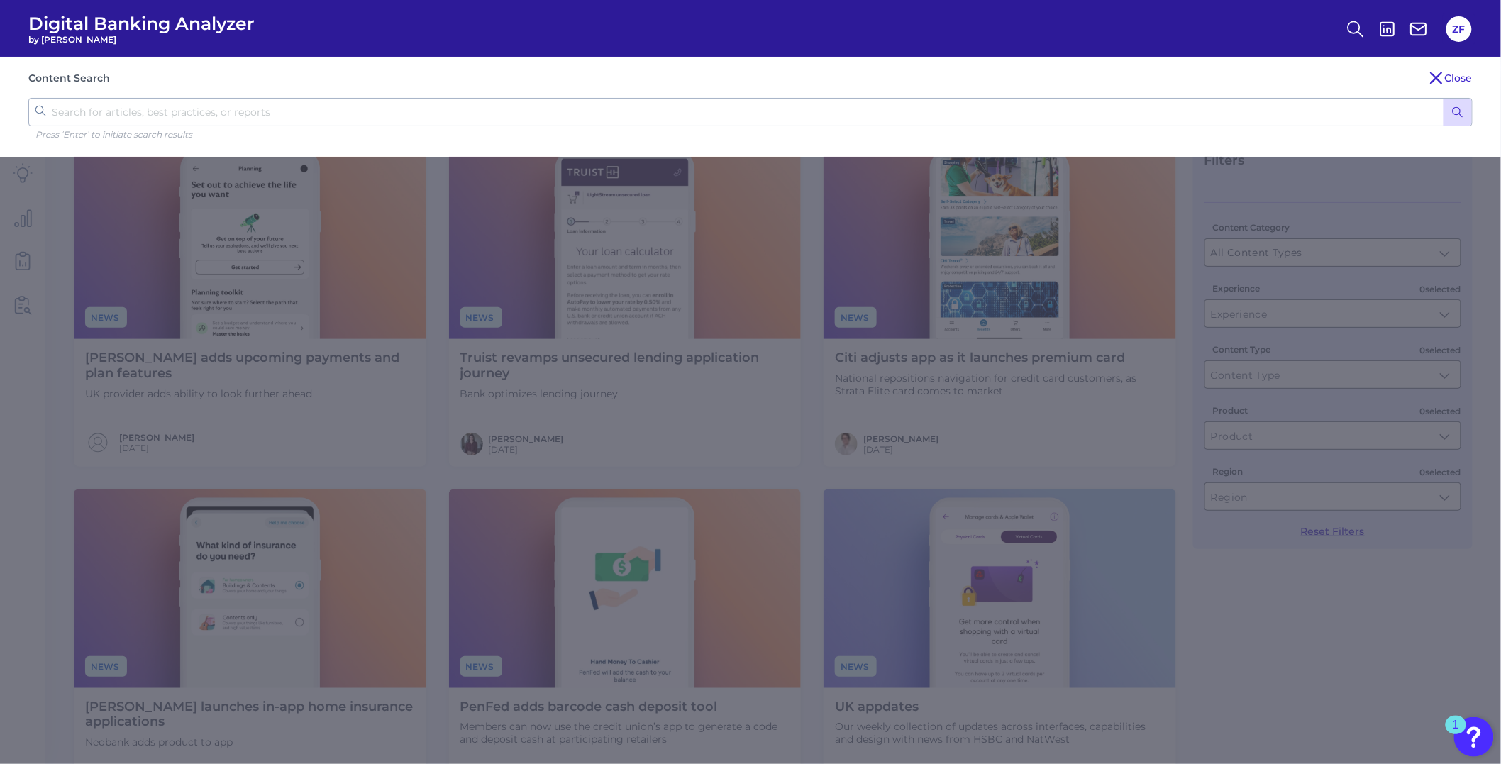
click at [532, 119] on input "text" at bounding box center [750, 112] width 1445 height 28
type input "search"
click at [1444, 99] on button "submit" at bounding box center [1458, 112] width 28 height 27
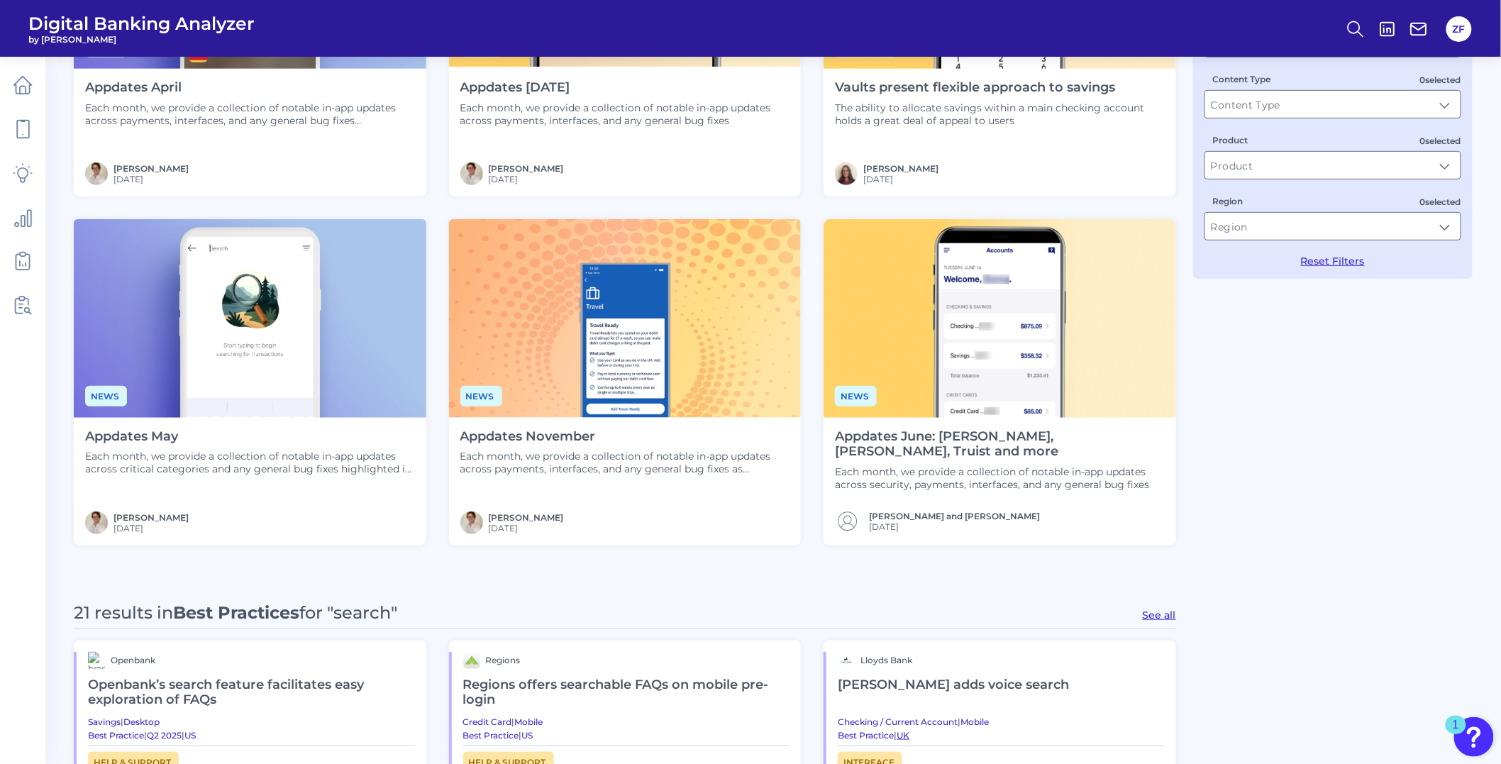
scroll to position [551, 0]
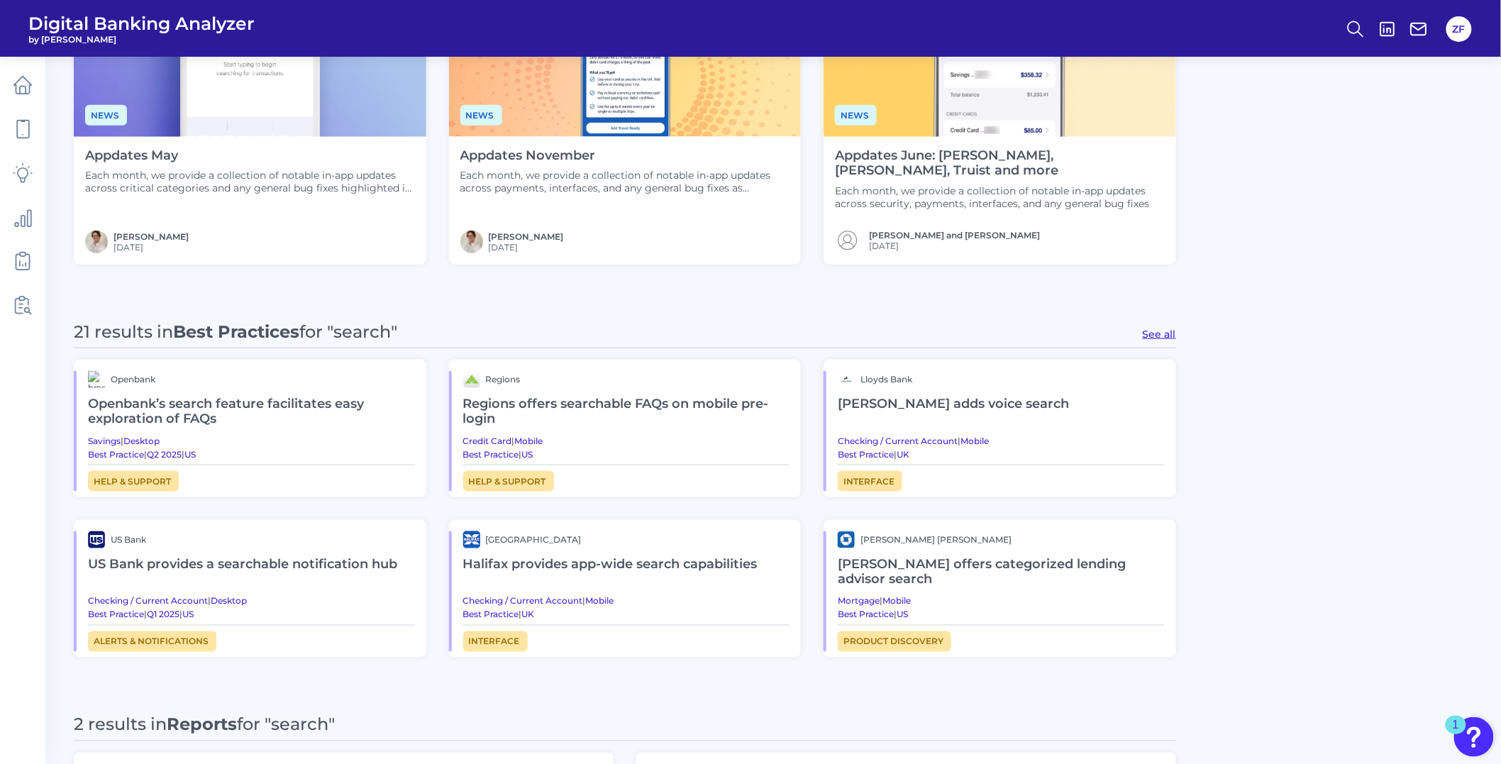
click at [1150, 324] on div "21 results in Best Practices for "search" See all" at bounding box center [625, 334] width 1103 height 27
click at [1158, 343] on div "21 results in Best Practices for "search" See all" at bounding box center [625, 334] width 1103 height 27
click at [1159, 341] on div "21 results in Best Practices for "search" See all" at bounding box center [625, 334] width 1103 height 27
click at [1153, 337] on button "See all" at bounding box center [1159, 334] width 33 height 13
type input "Best Practices"
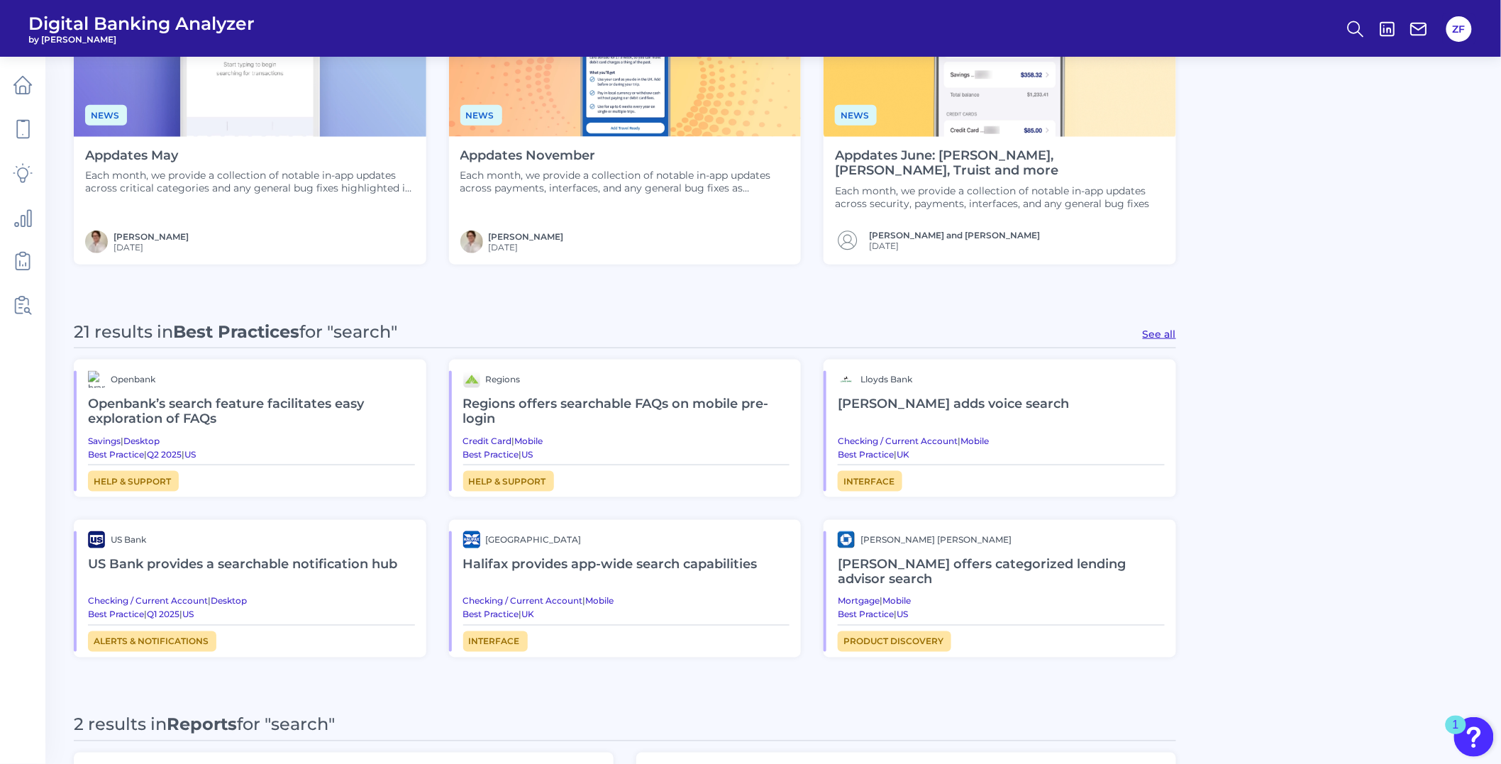
scroll to position [0, 0]
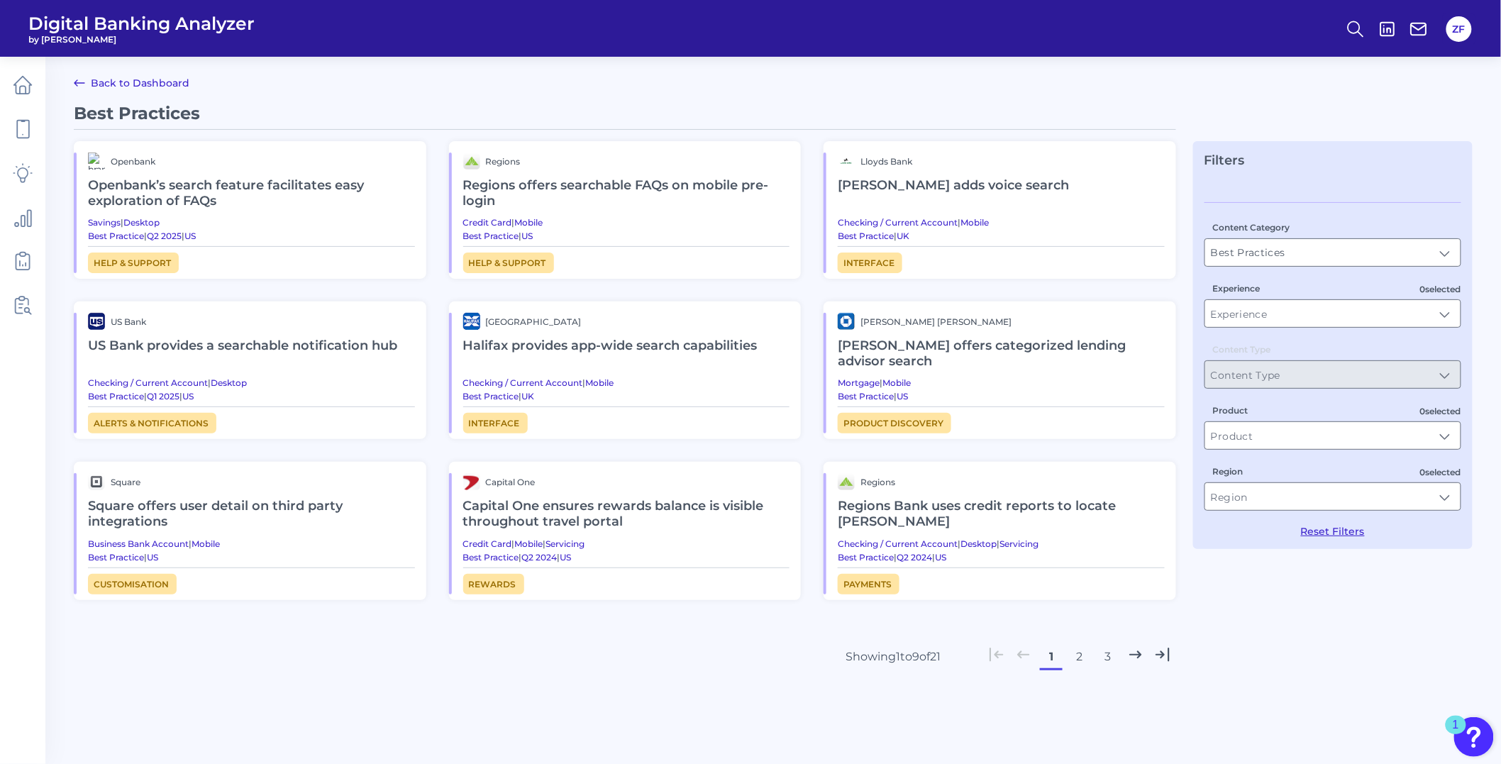
click at [1087, 646] on button "2" at bounding box center [1079, 657] width 23 height 23
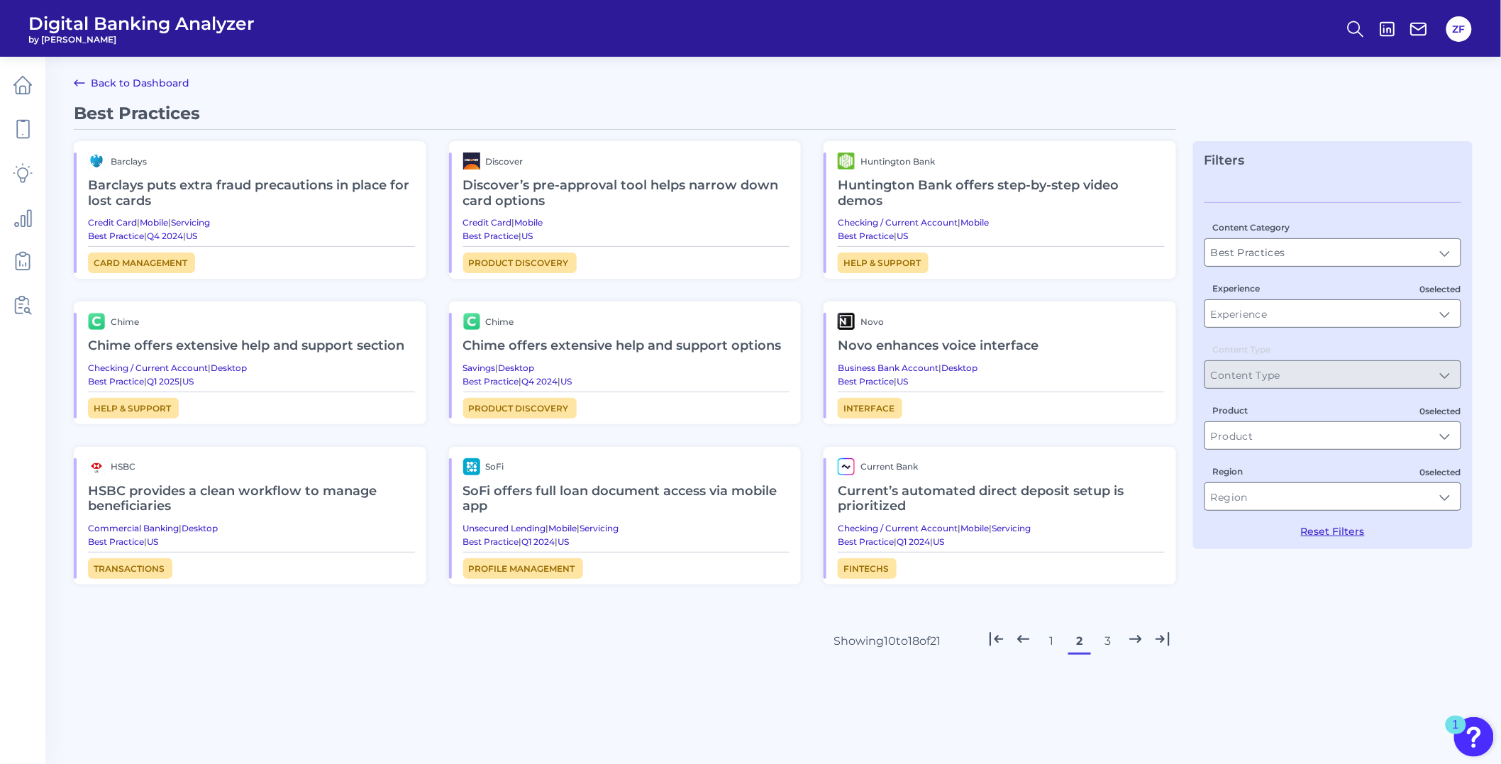
click at [869, 84] on main "Back to Dashboard Best Practices Barclays Barclays puts extra fraud precautions…" at bounding box center [750, 388] width 1501 height 776
